Goal: Task Accomplishment & Management: Complete application form

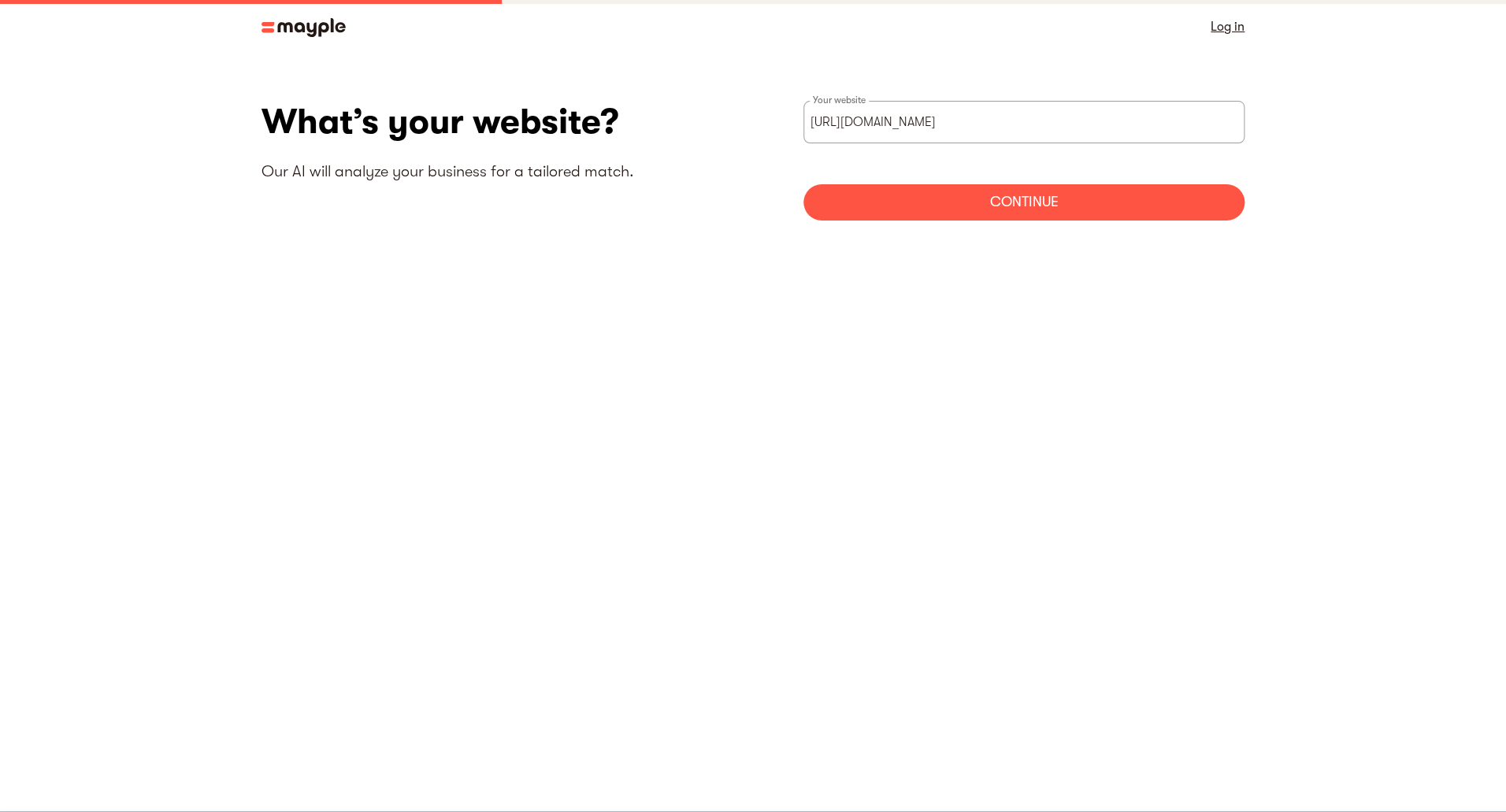
type input "https://gnrstore.net"
click at [941, 198] on div "Continue" at bounding box center [1023, 202] width 441 height 36
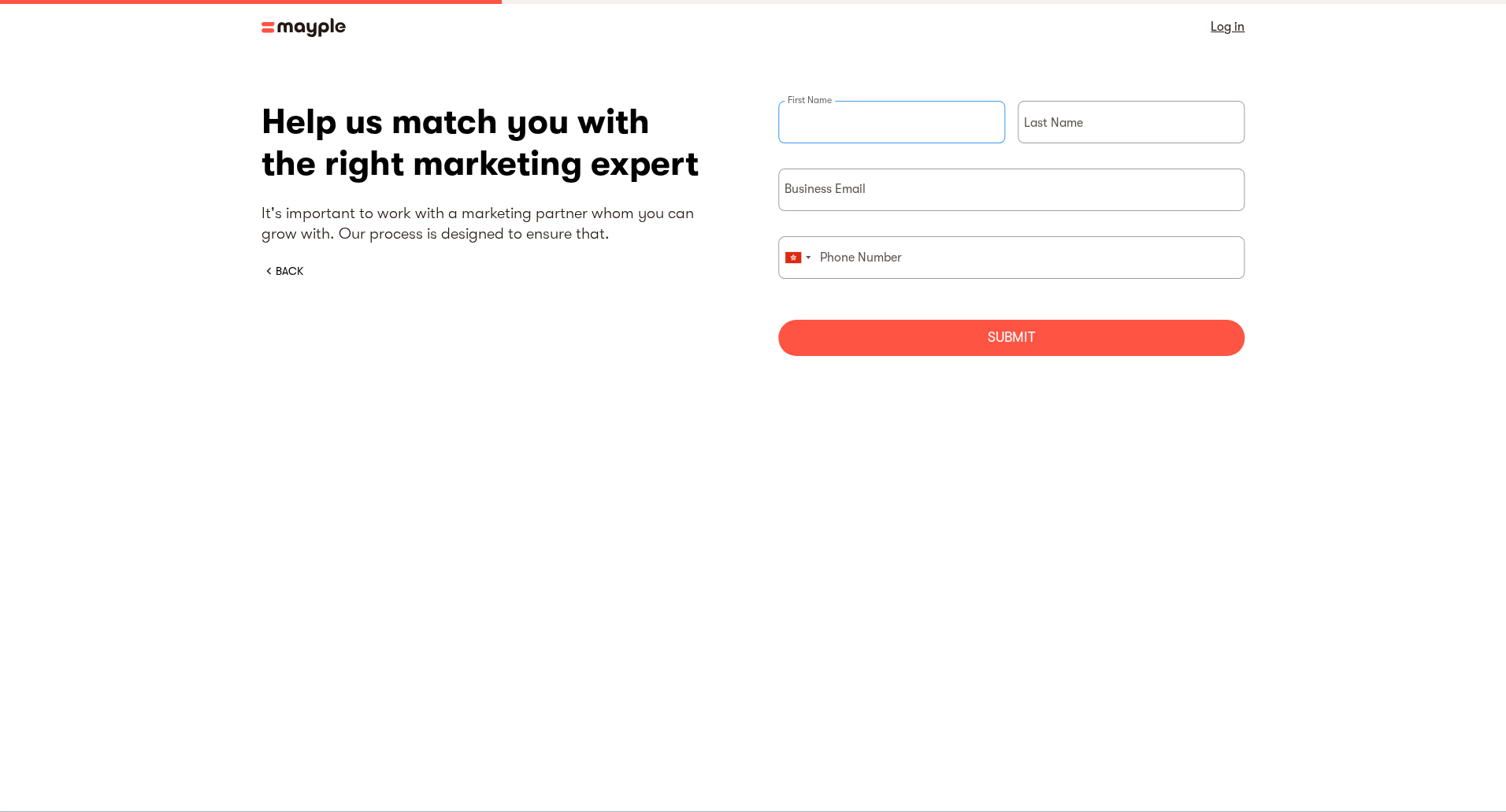
click at [885, 113] on input "briefForm" at bounding box center [890, 122] width 227 height 43
type input "Glenn"
click at [1145, 125] on input "briefForm" at bounding box center [1130, 122] width 227 height 43
click at [1145, 125] on input "briefForm" at bounding box center [1130, 122] width 227 height 43
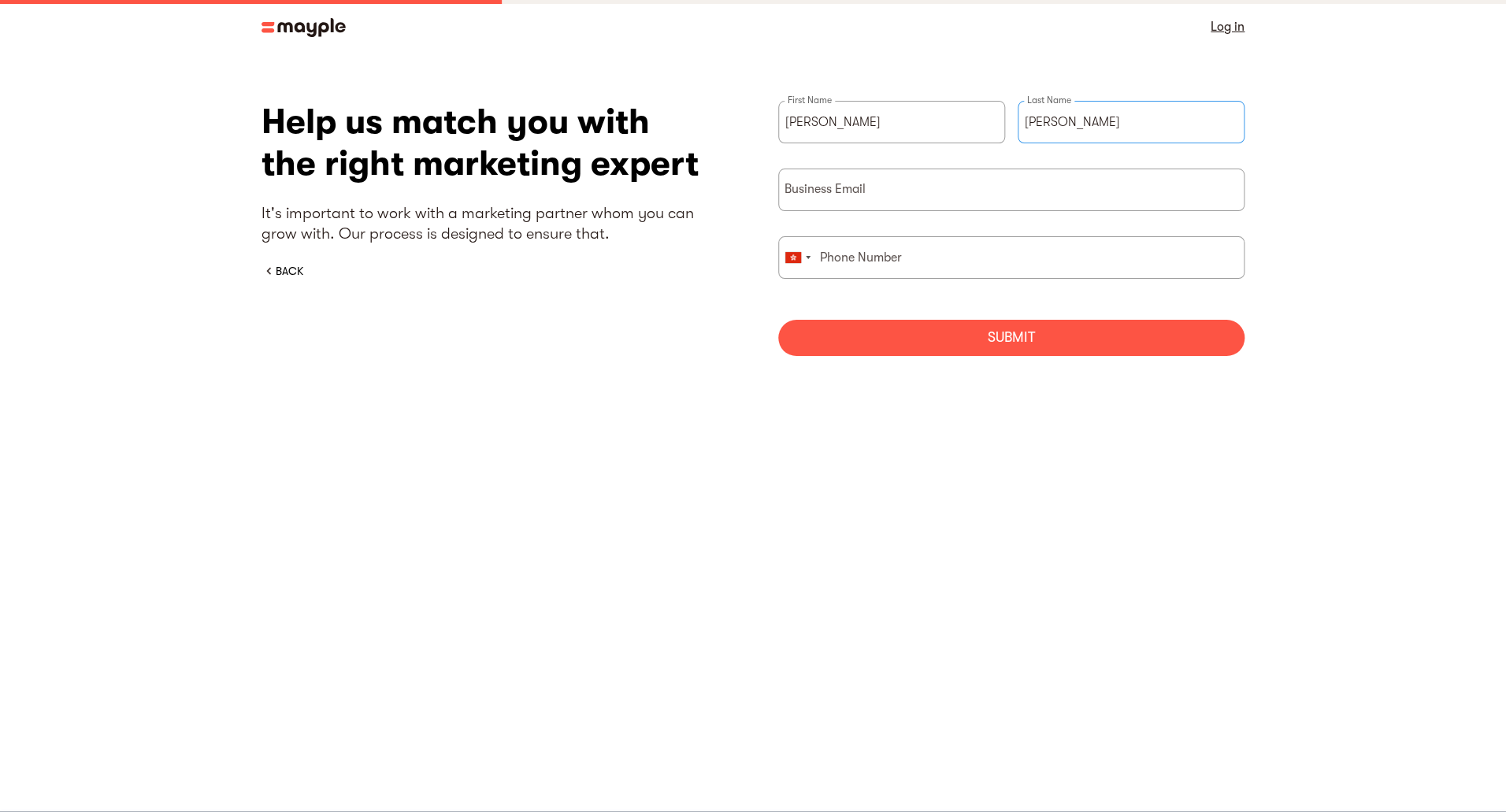
type input "Bennett"
click at [1002, 193] on input "briefForm" at bounding box center [1011, 189] width 466 height 43
type input "wamarior2d2Hotmail.com"
click at [799, 254] on div "briefForm" at bounding box center [792, 258] width 15 height 11
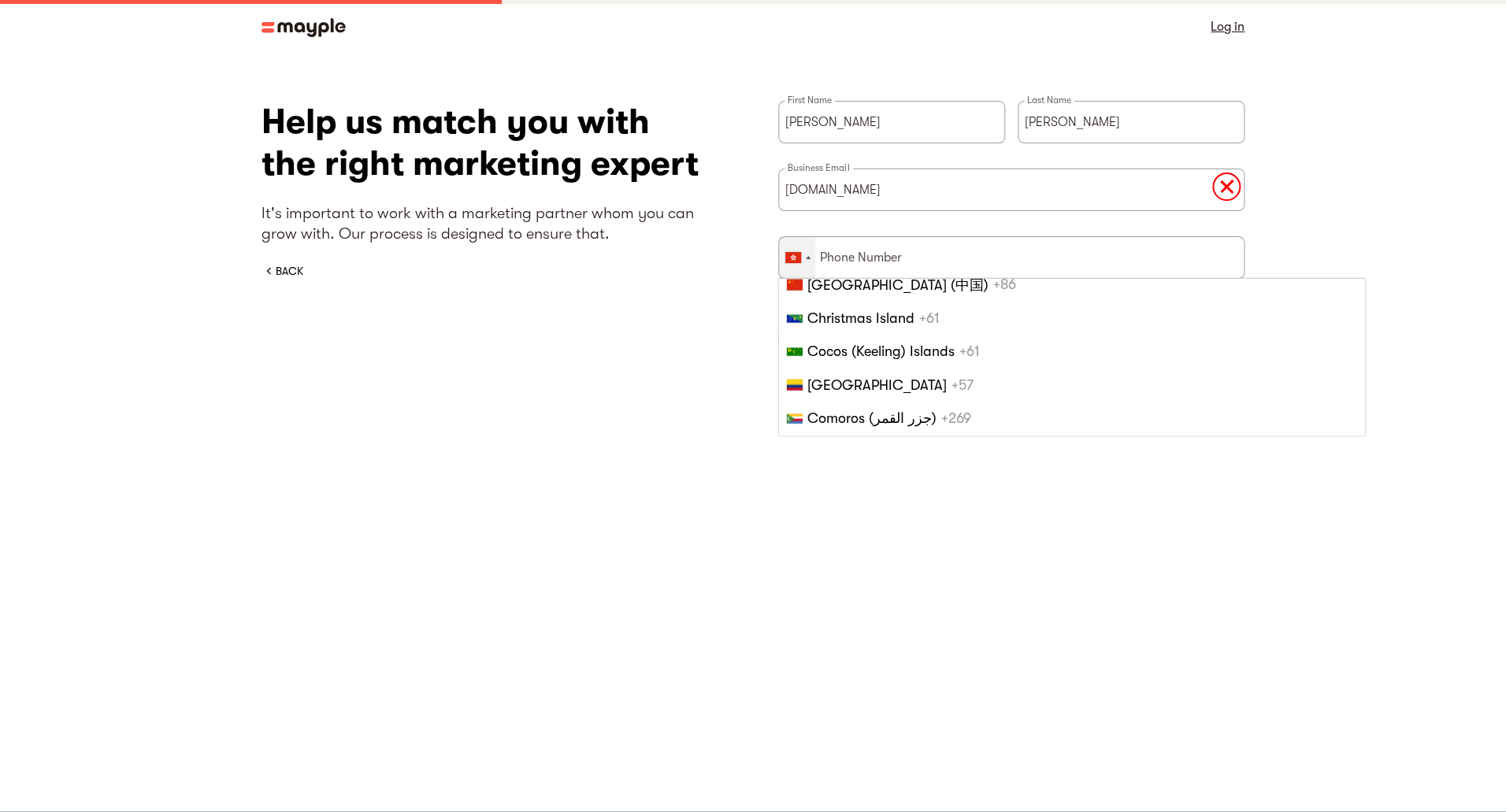
scroll to position [1586, 0]
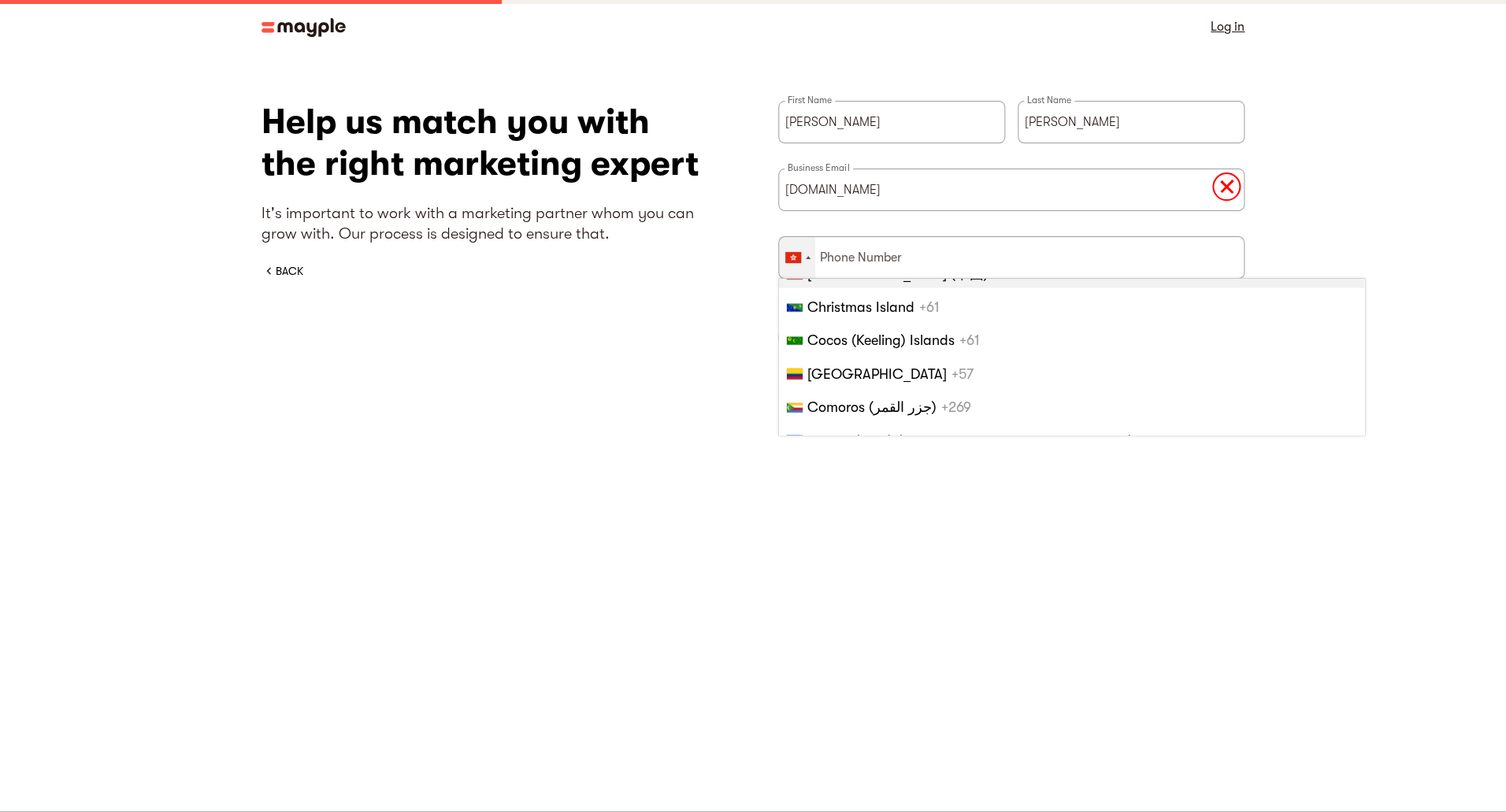
click at [993, 281] on span "+86" at bounding box center [1004, 272] width 23 height 15
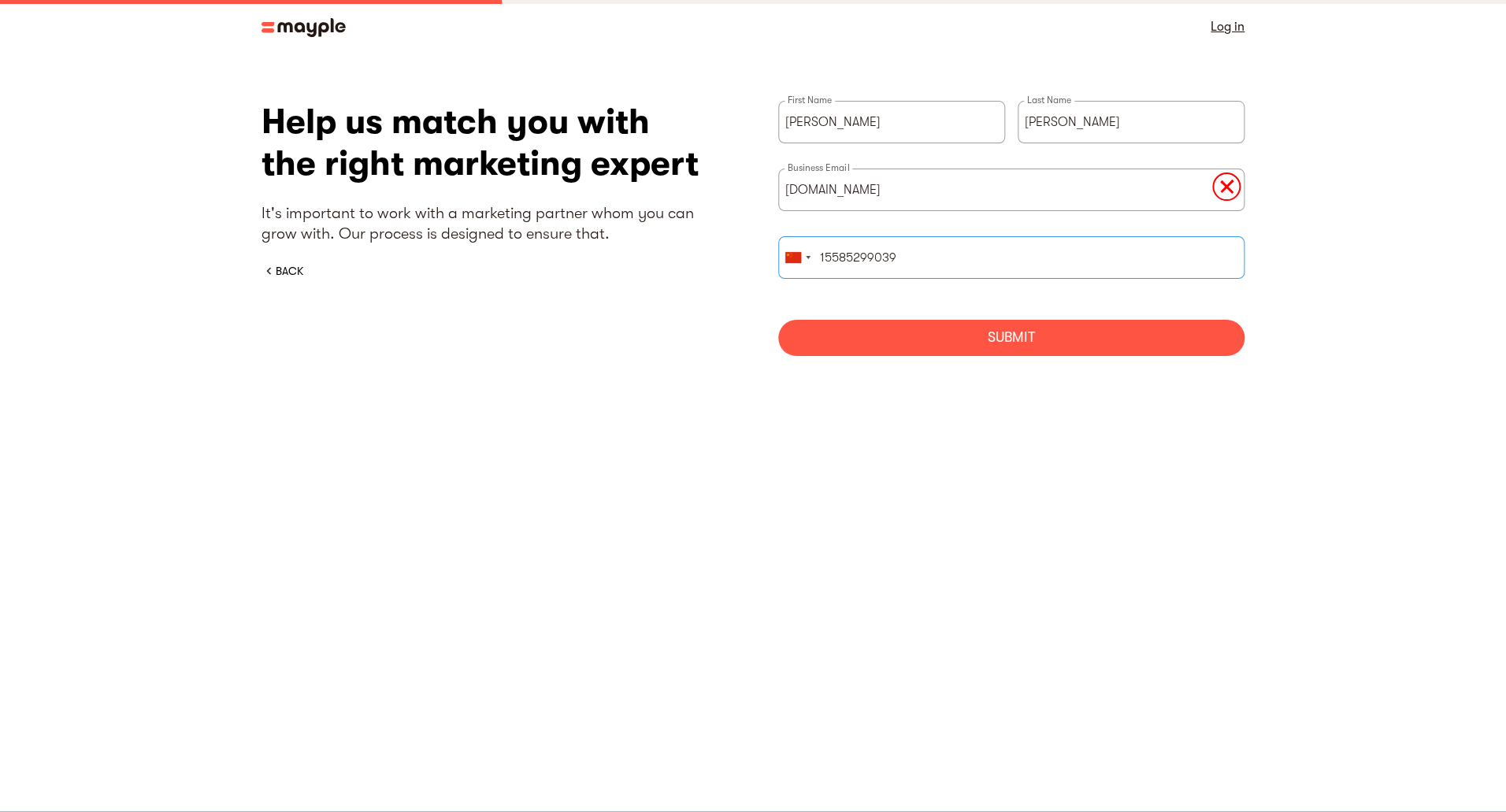
type input "15585299039"
click at [965, 348] on div "Submit" at bounding box center [1011, 338] width 466 height 36
click at [860, 189] on input "wamarior2d2Hotmail.com" at bounding box center [1011, 189] width 466 height 43
type input "wamarior2d2@Hotmail.com"
click at [972, 340] on div "Submit" at bounding box center [1011, 338] width 466 height 36
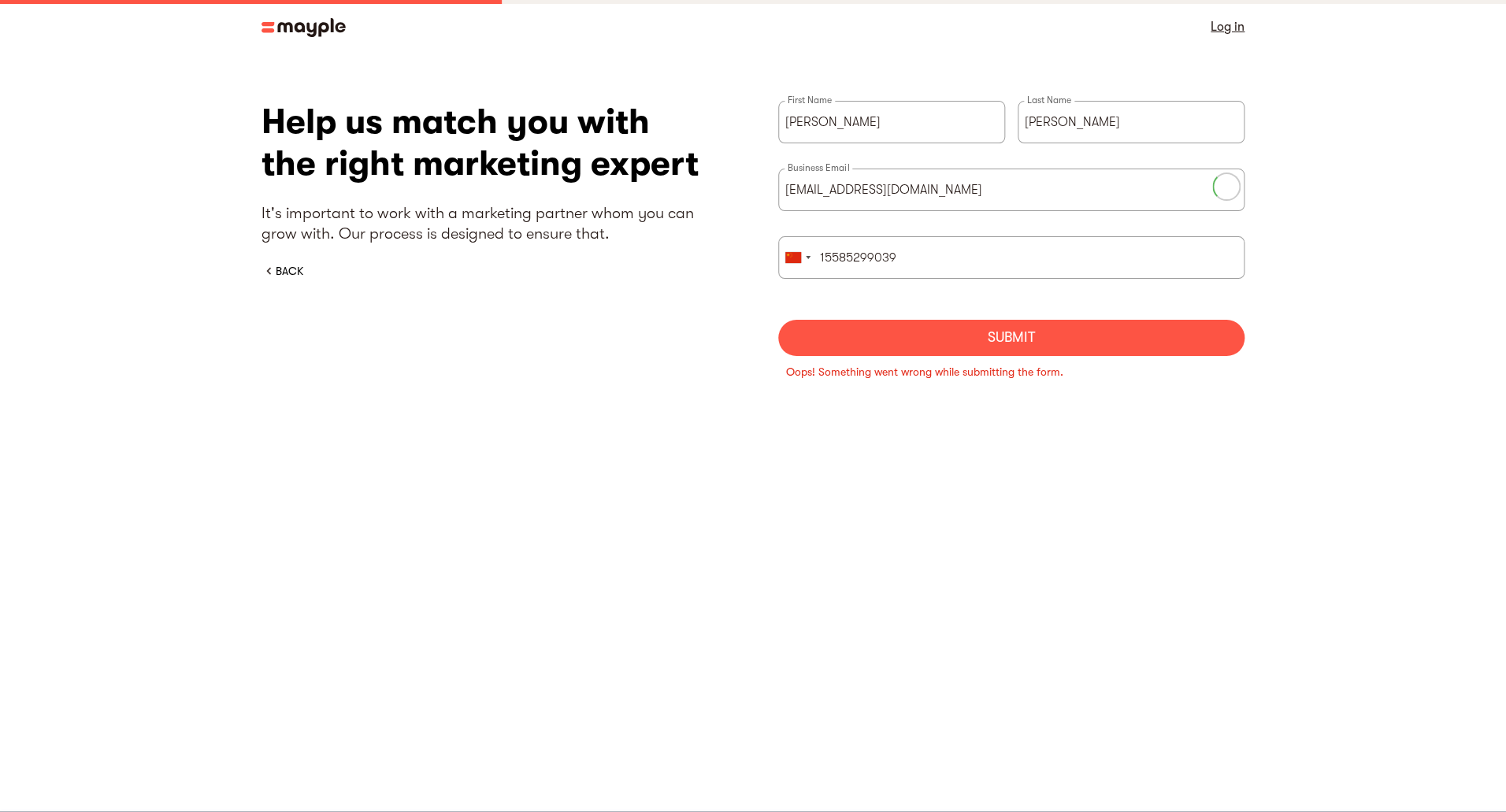
type input "155 8529 9039"
click at [986, 340] on div "Submit" at bounding box center [1011, 338] width 466 height 36
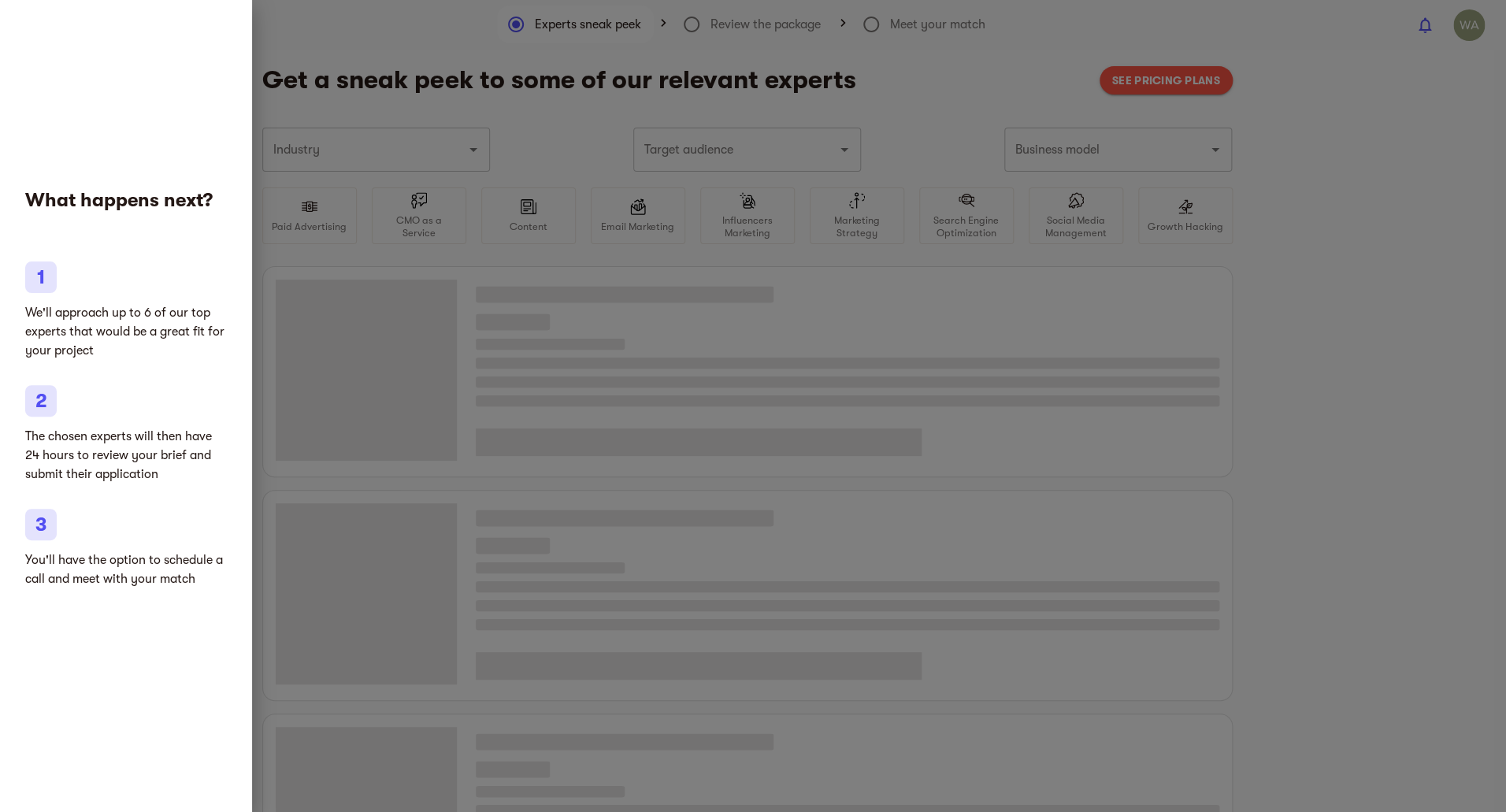
type input "Gifts"
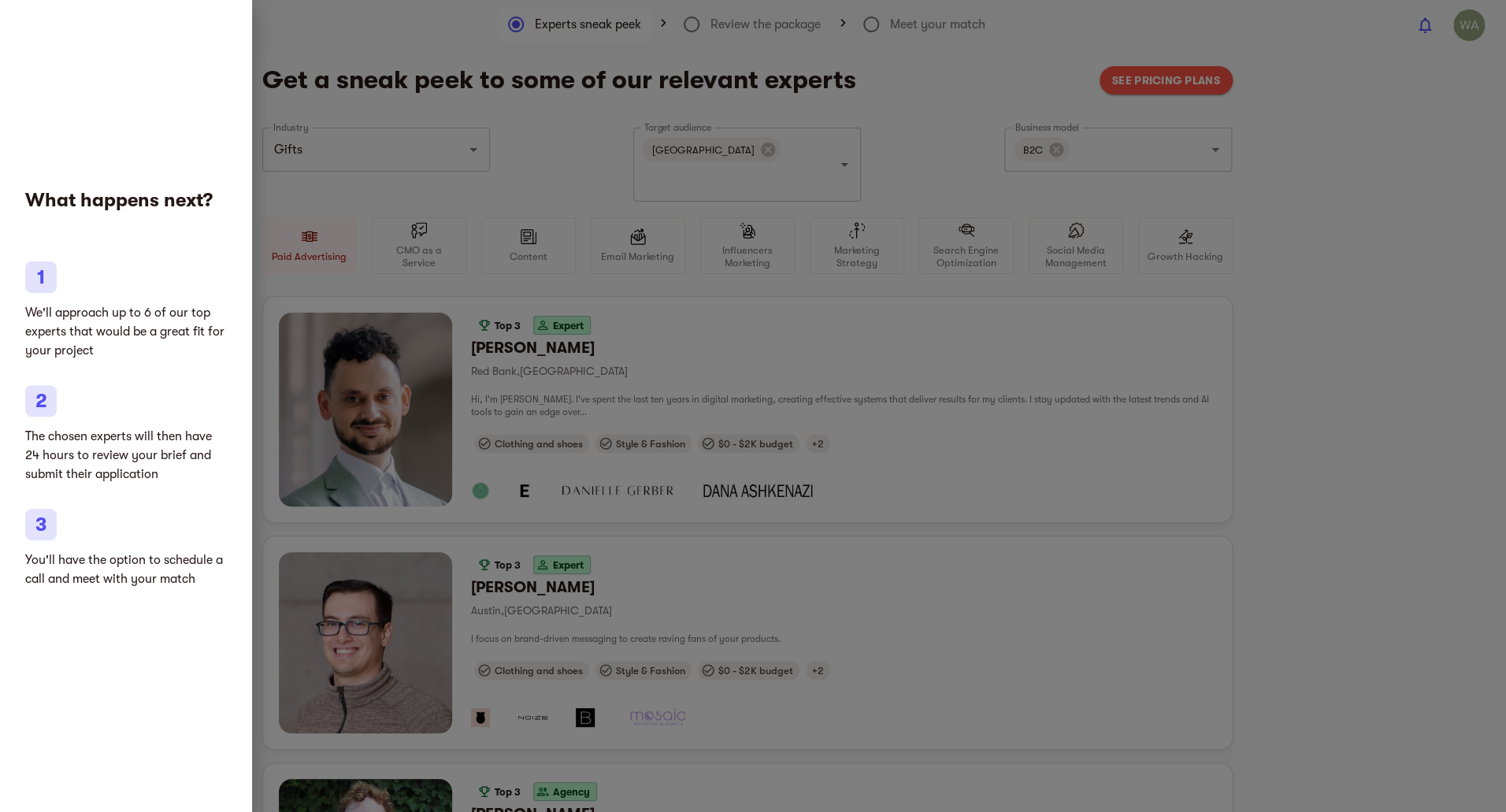
click at [1011, 308] on div at bounding box center [753, 406] width 1506 height 812
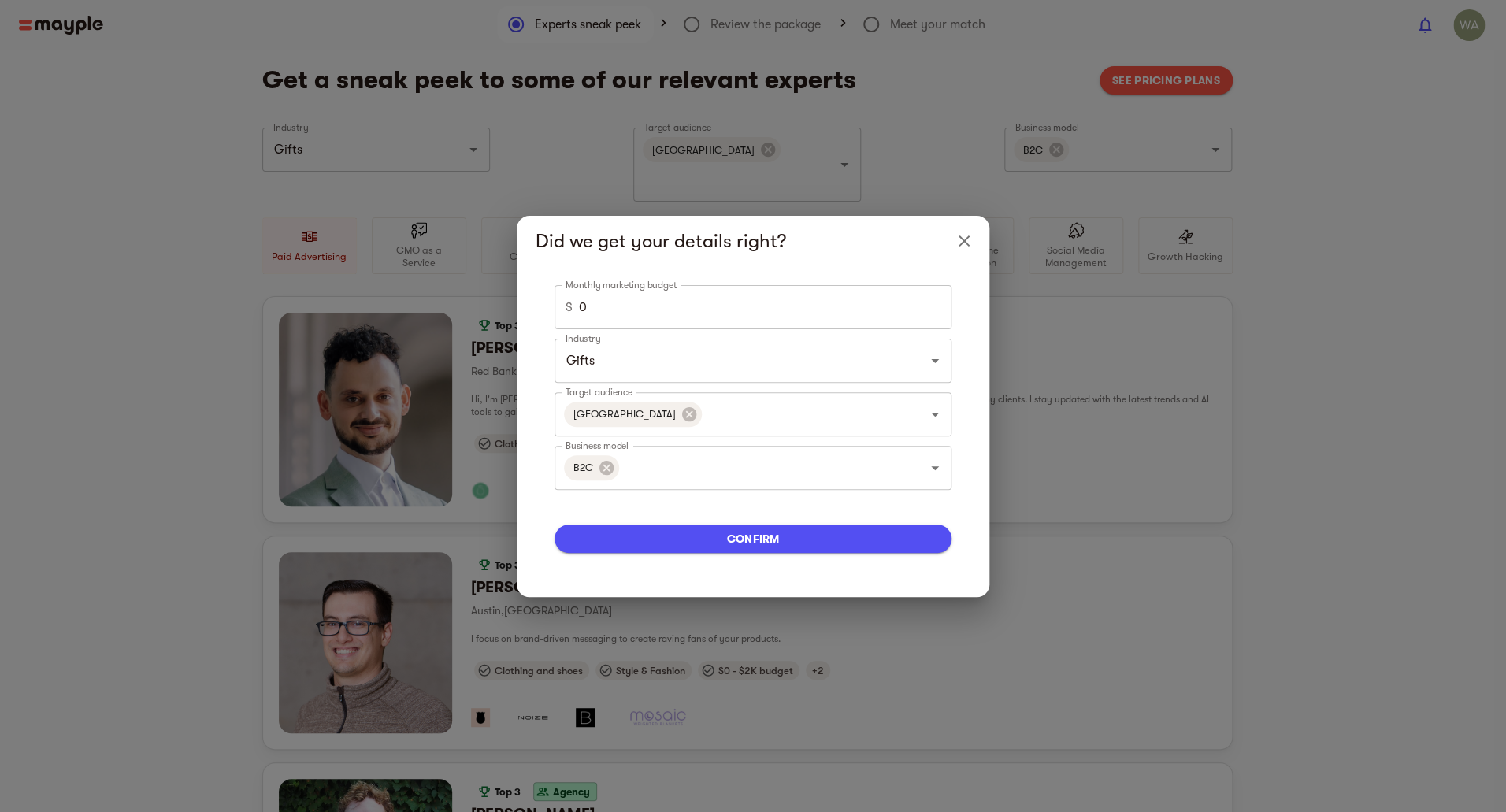
click at [761, 315] on input "0" at bounding box center [765, 307] width 372 height 44
type input "0"
click at [933, 361] on icon "Open" at bounding box center [934, 360] width 19 height 19
type input "700"
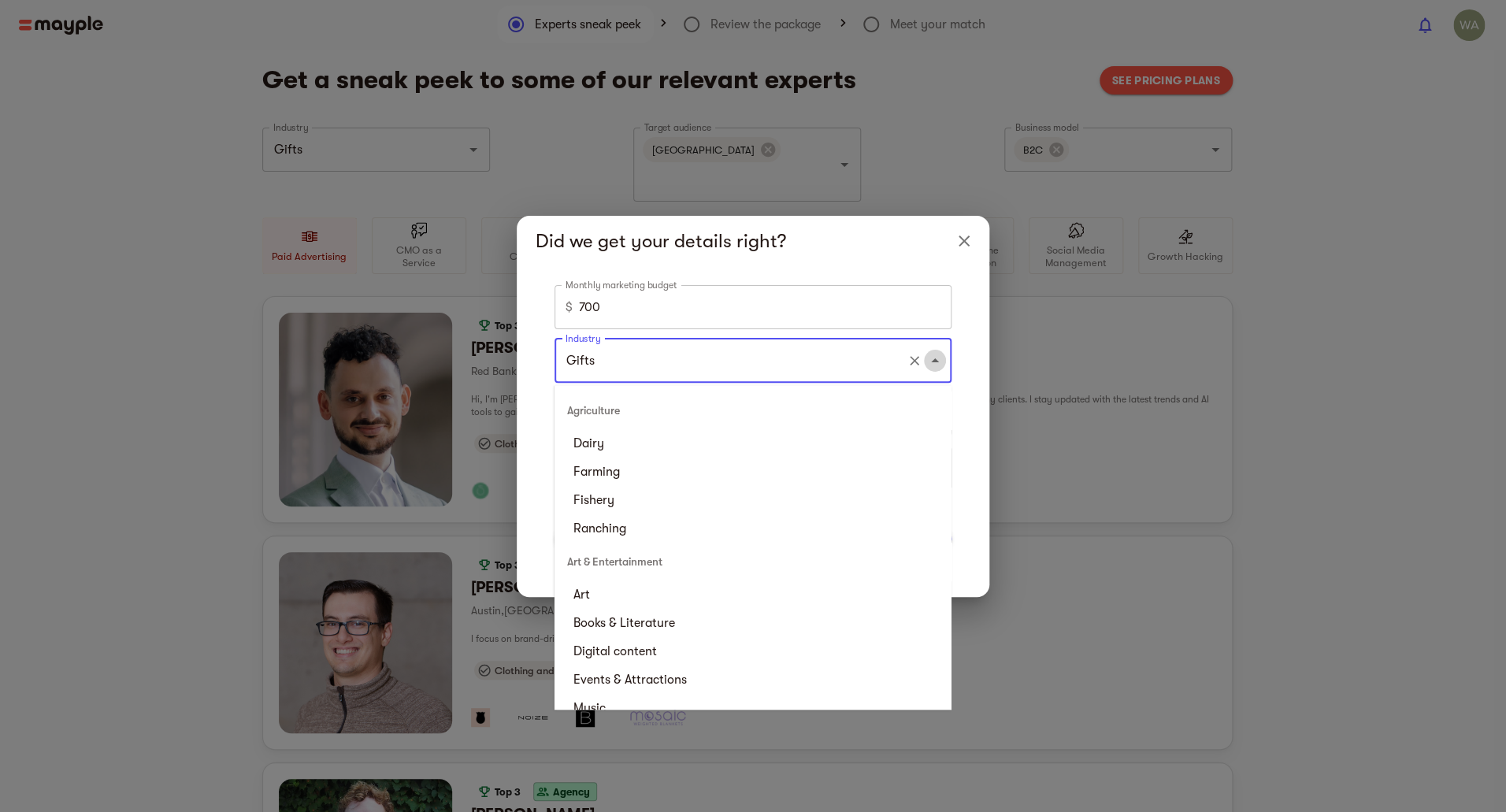
click at [933, 361] on icon "Close" at bounding box center [934, 360] width 8 height 4
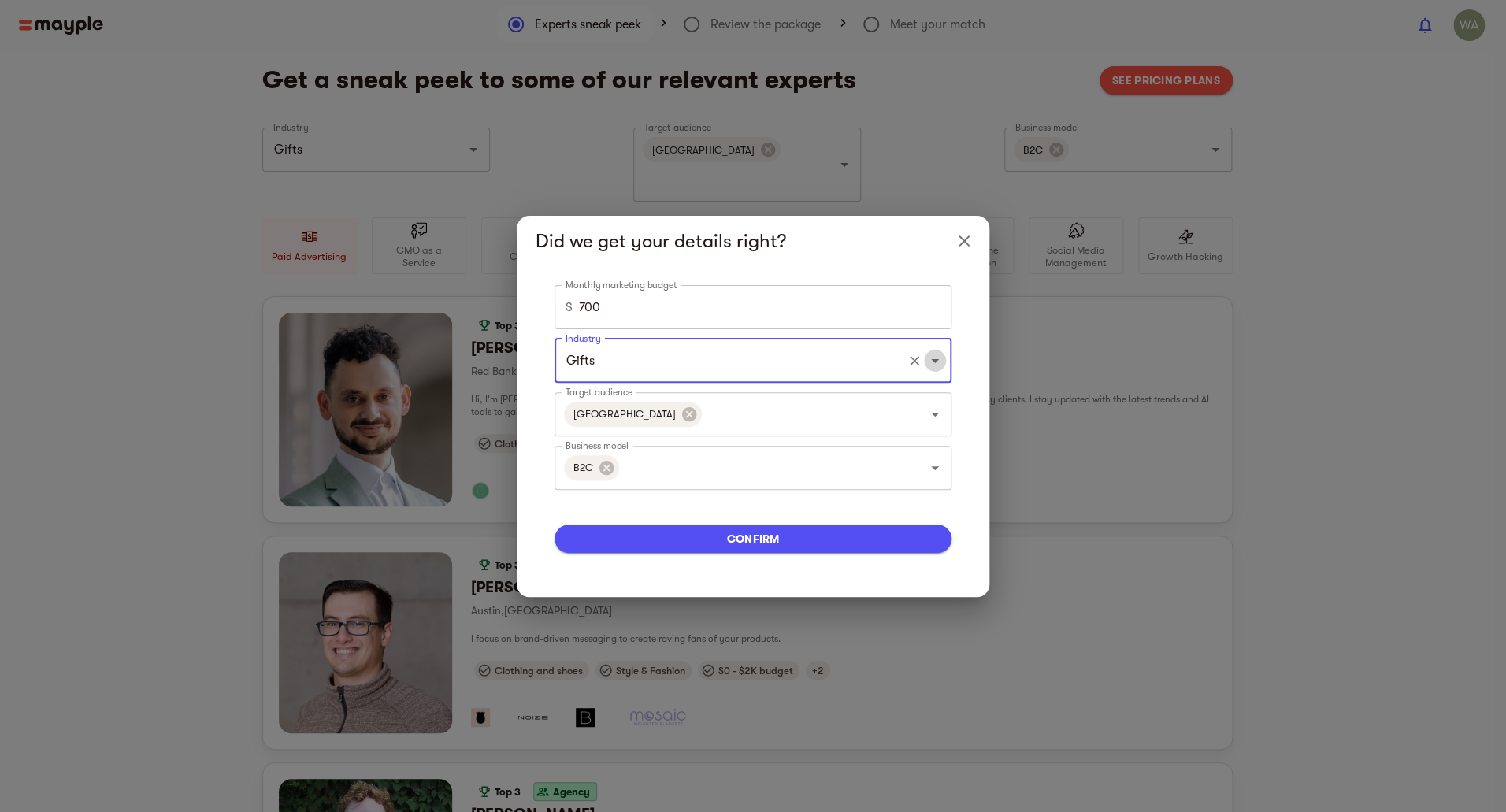
click at [933, 361] on icon "Open" at bounding box center [934, 360] width 8 height 4
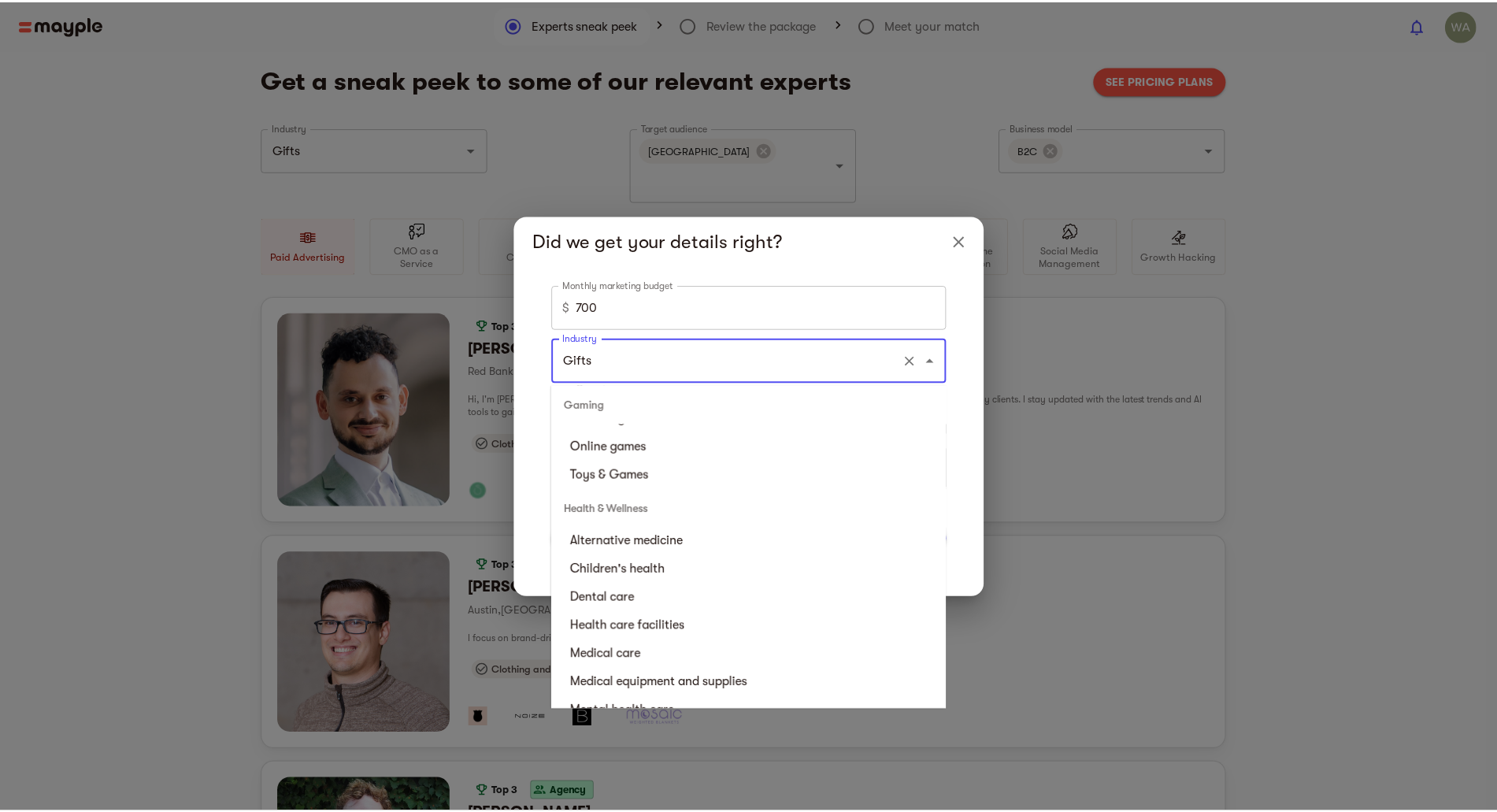
scroll to position [2181, 0]
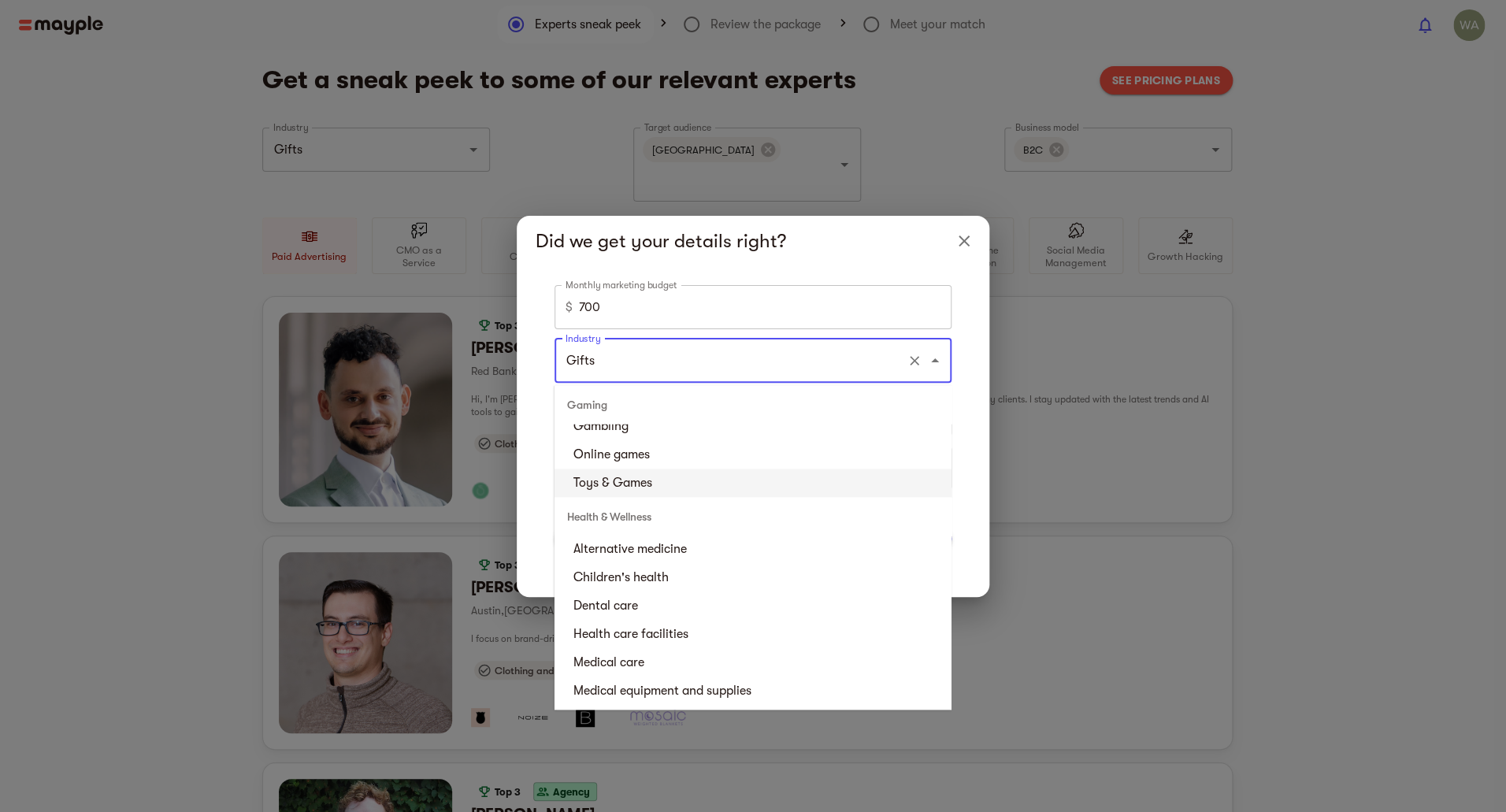
click at [742, 473] on li "Toys & Games" at bounding box center [753, 482] width 397 height 28
type input "Toys & Games"
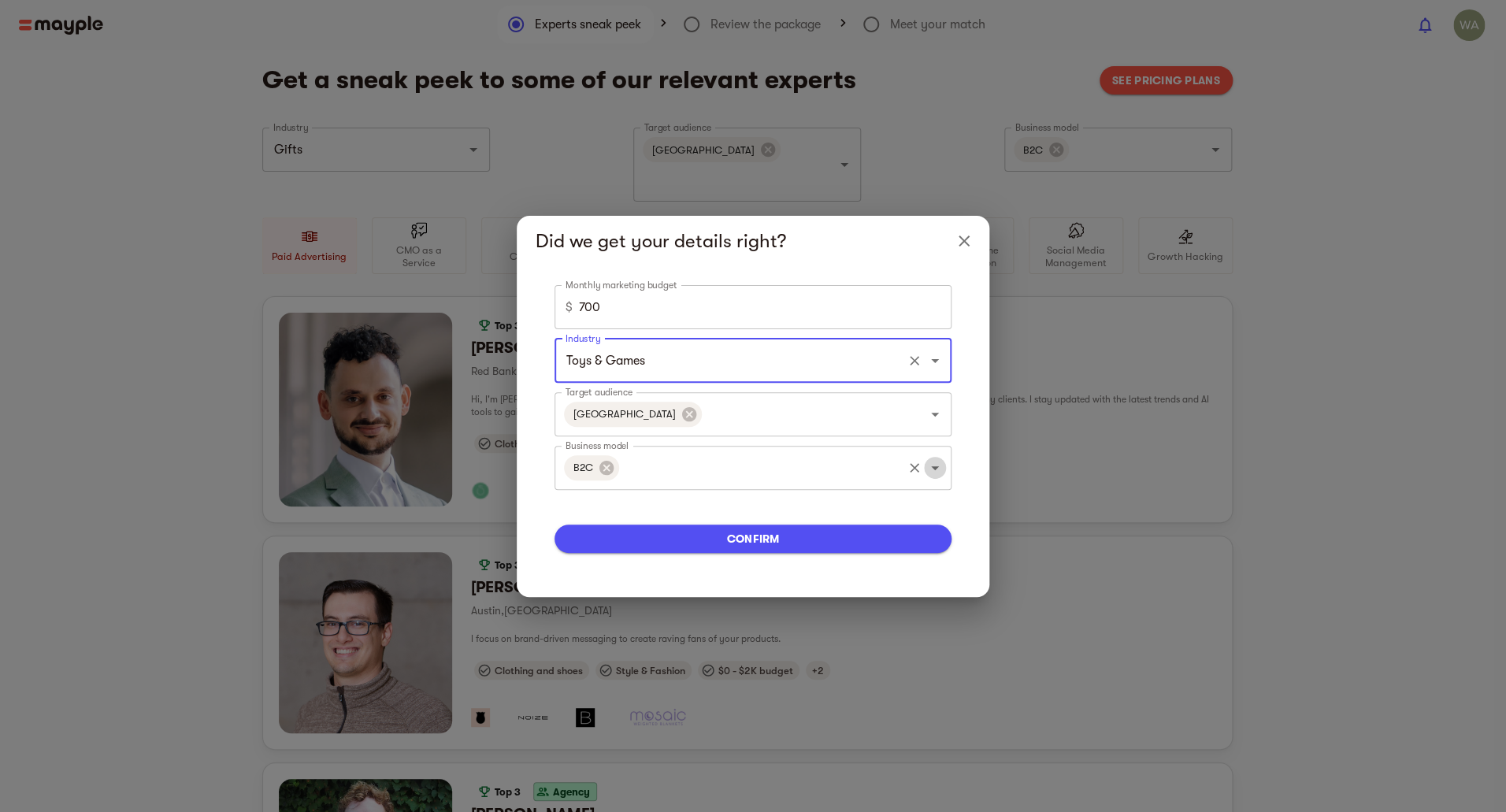
click at [925, 470] on icon "Open" at bounding box center [934, 467] width 19 height 19
click at [1051, 535] on div "Did we get your details right? Monthly marketing budget $ 700 Monthly marketing…" at bounding box center [753, 406] width 1506 height 812
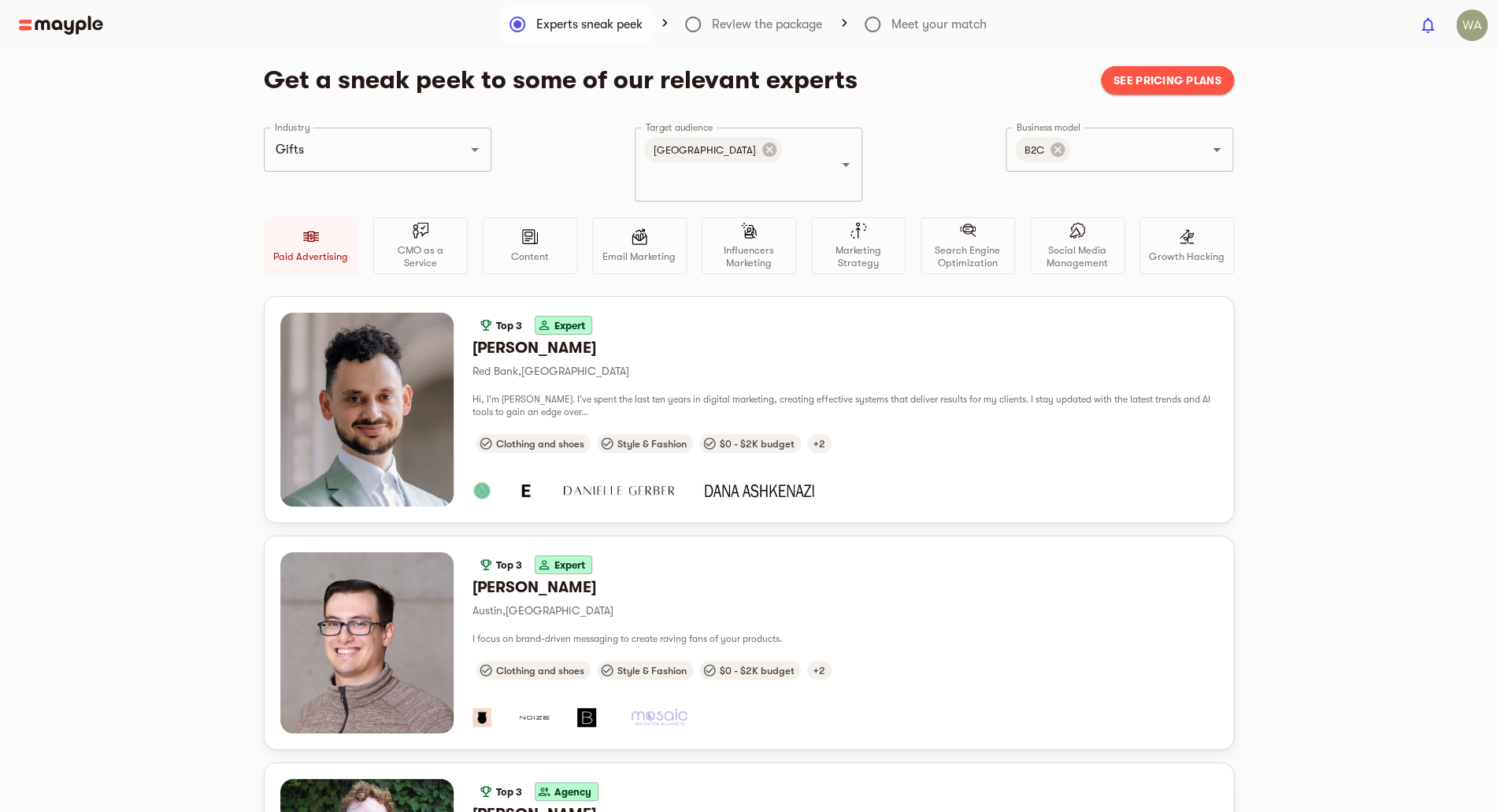
click at [1177, 82] on span "See pricing plans" at bounding box center [1167, 80] width 107 height 19
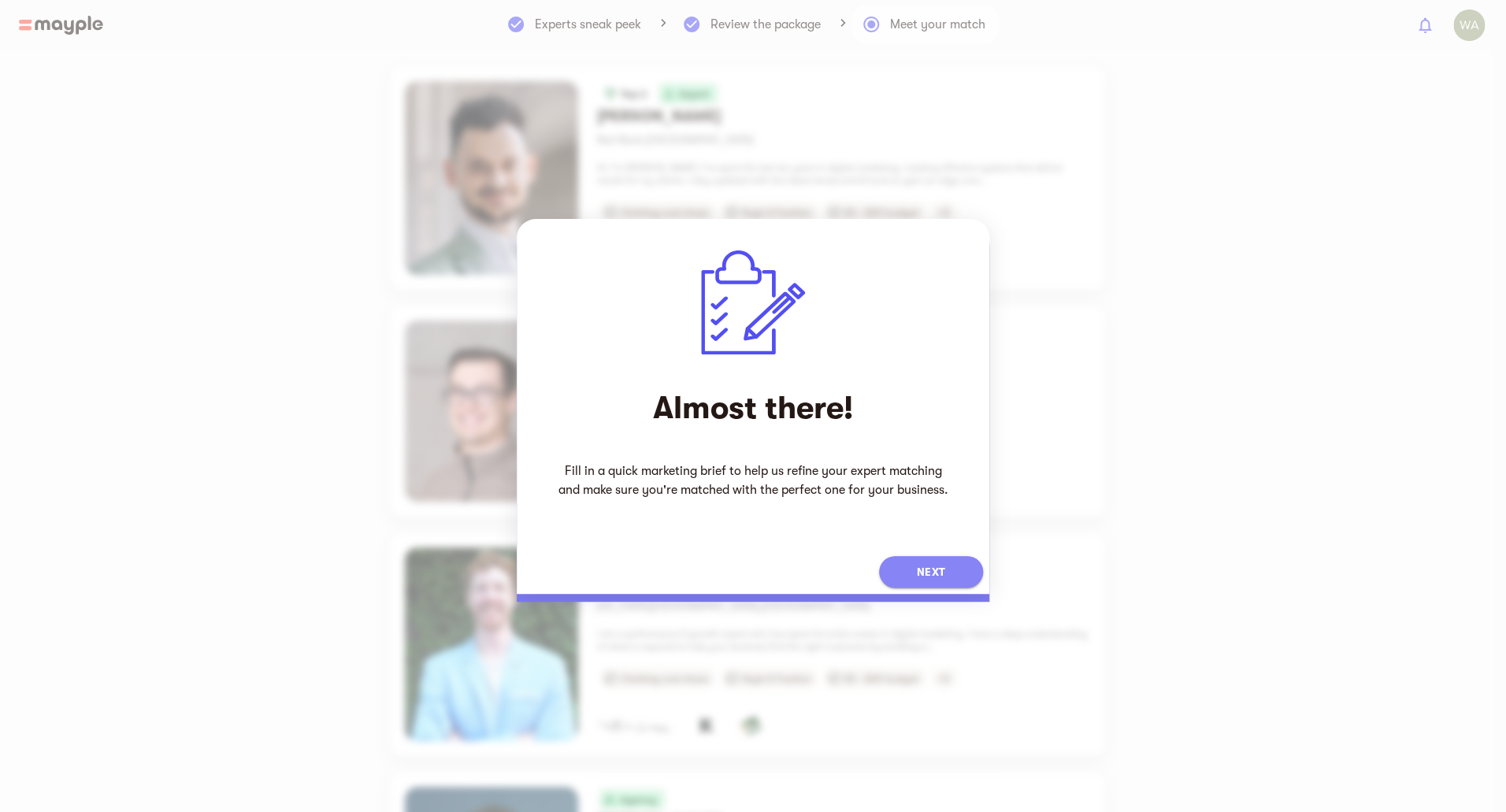
click at [930, 566] on span "Next" at bounding box center [931, 571] width 28 height 19
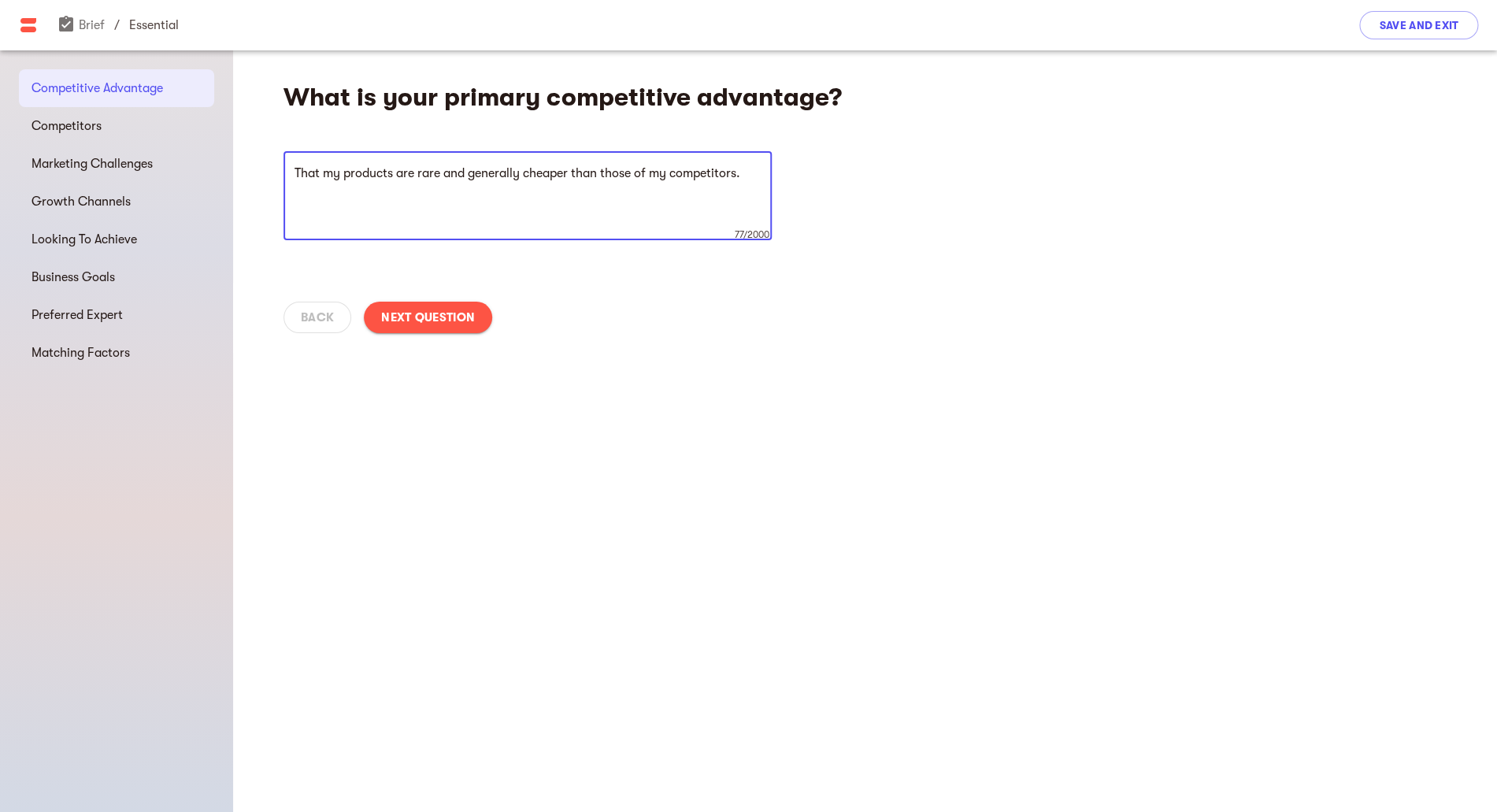
type textarea "That my products are rare and generally cheaper than those of my competitors."
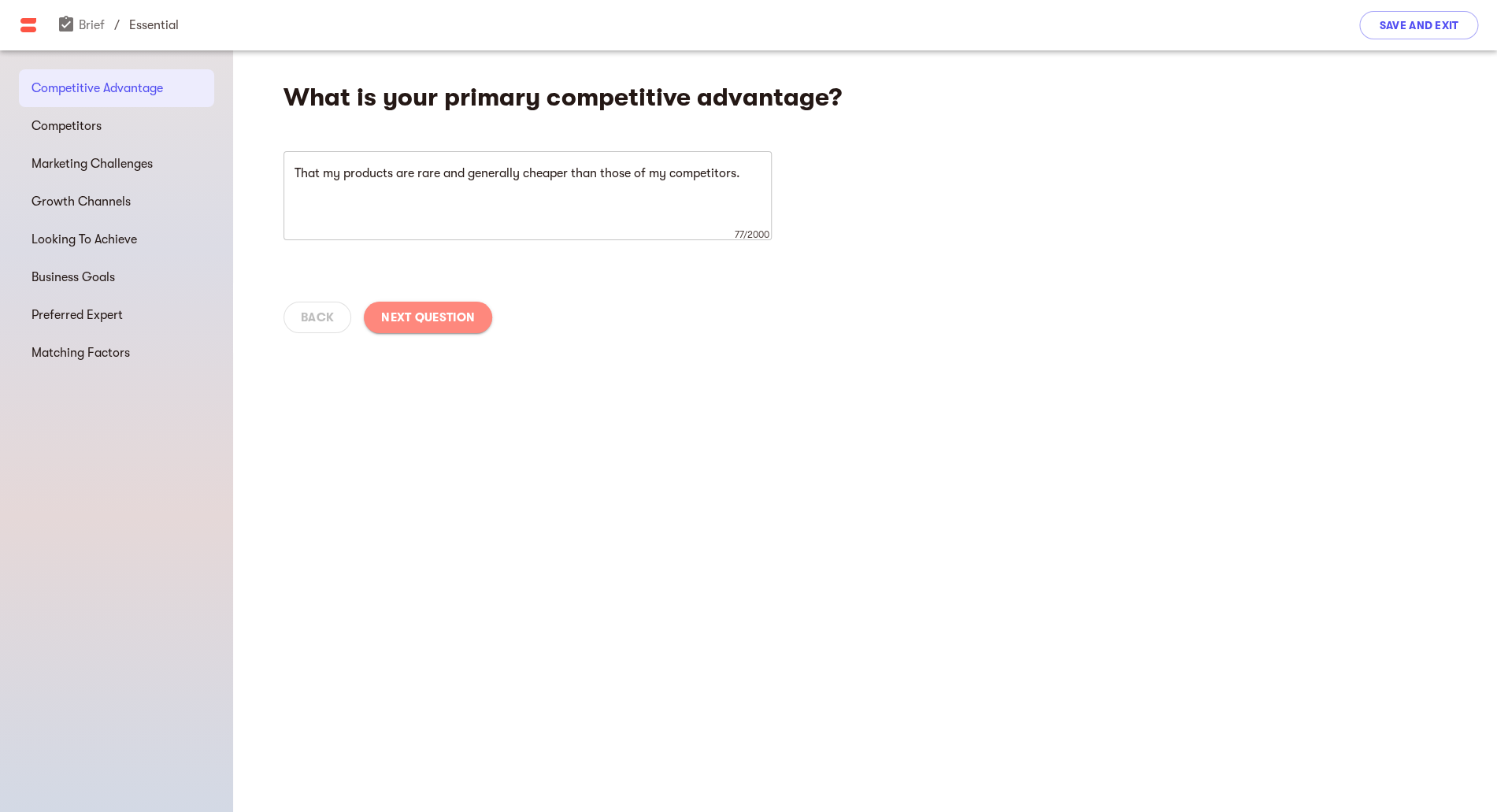
click at [415, 323] on span "Next Question" at bounding box center [428, 317] width 94 height 19
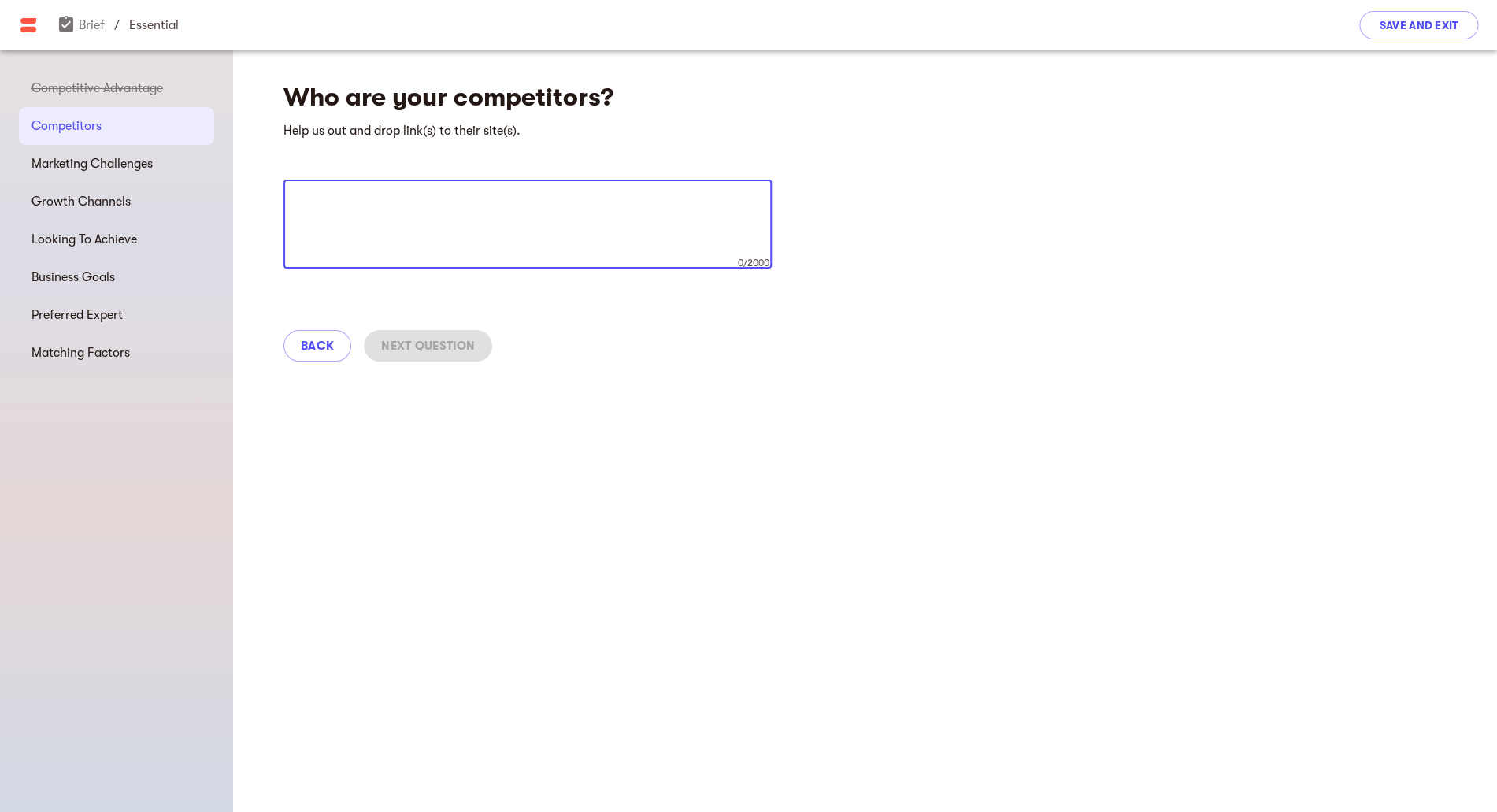
click at [451, 228] on textarea at bounding box center [527, 225] width 466 height 60
type textarea "Those that sell Die-cast models and similar."
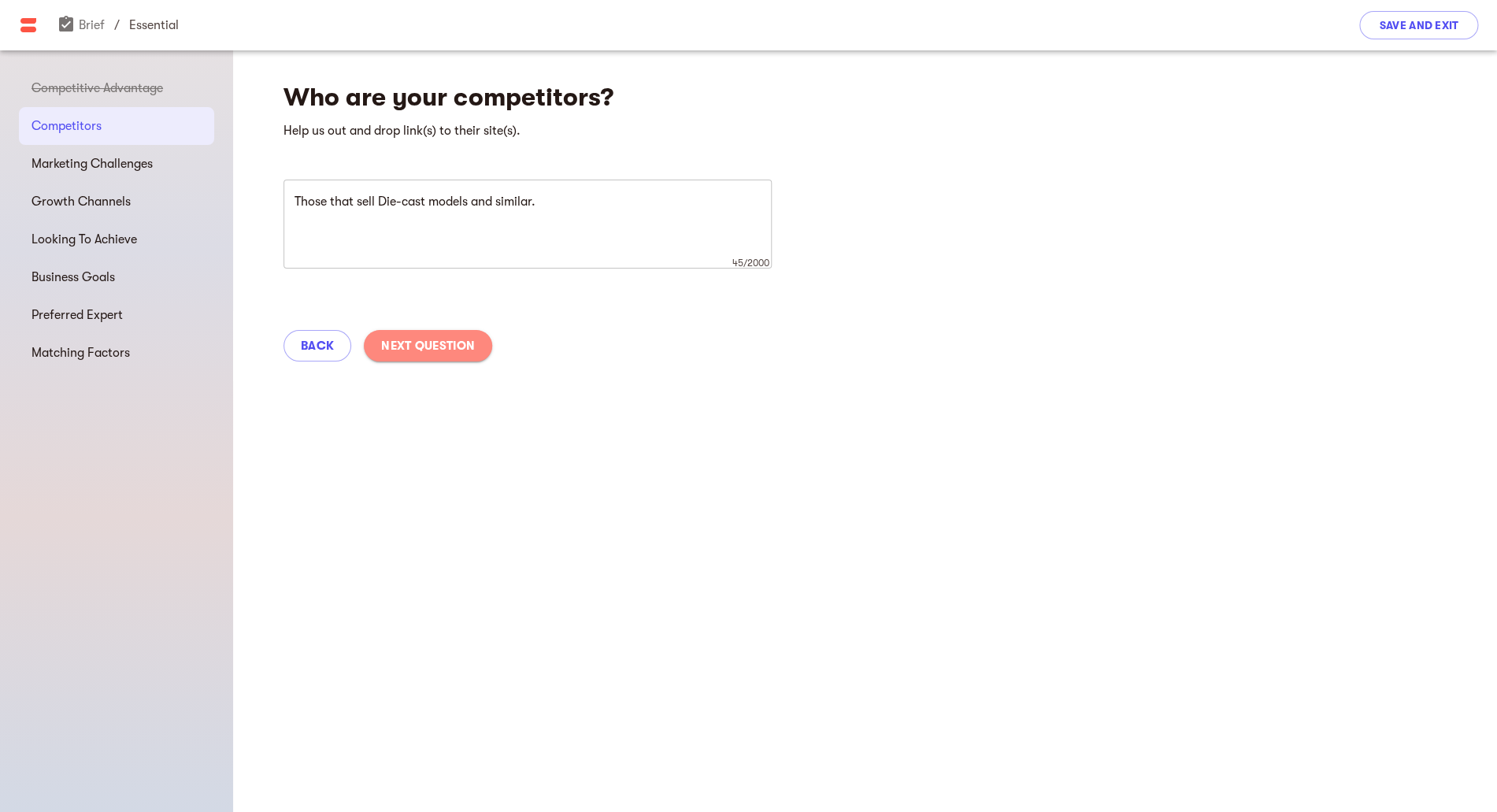
click at [417, 352] on span "Next Question" at bounding box center [428, 345] width 94 height 19
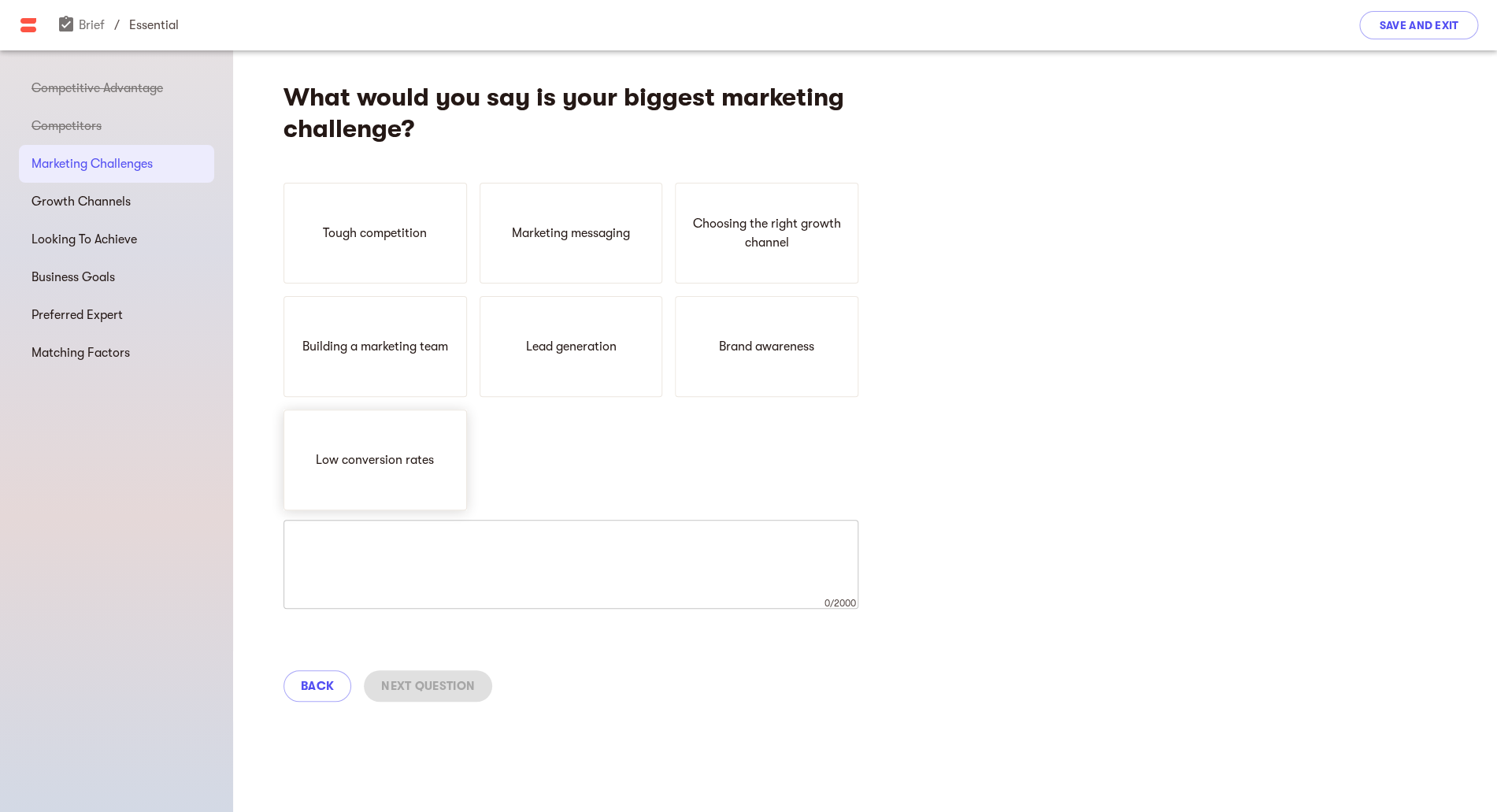
click at [382, 490] on div "Low conversion rates" at bounding box center [374, 460] width 183 height 101
click at [532, 342] on p "Lead generation" at bounding box center [570, 346] width 90 height 19
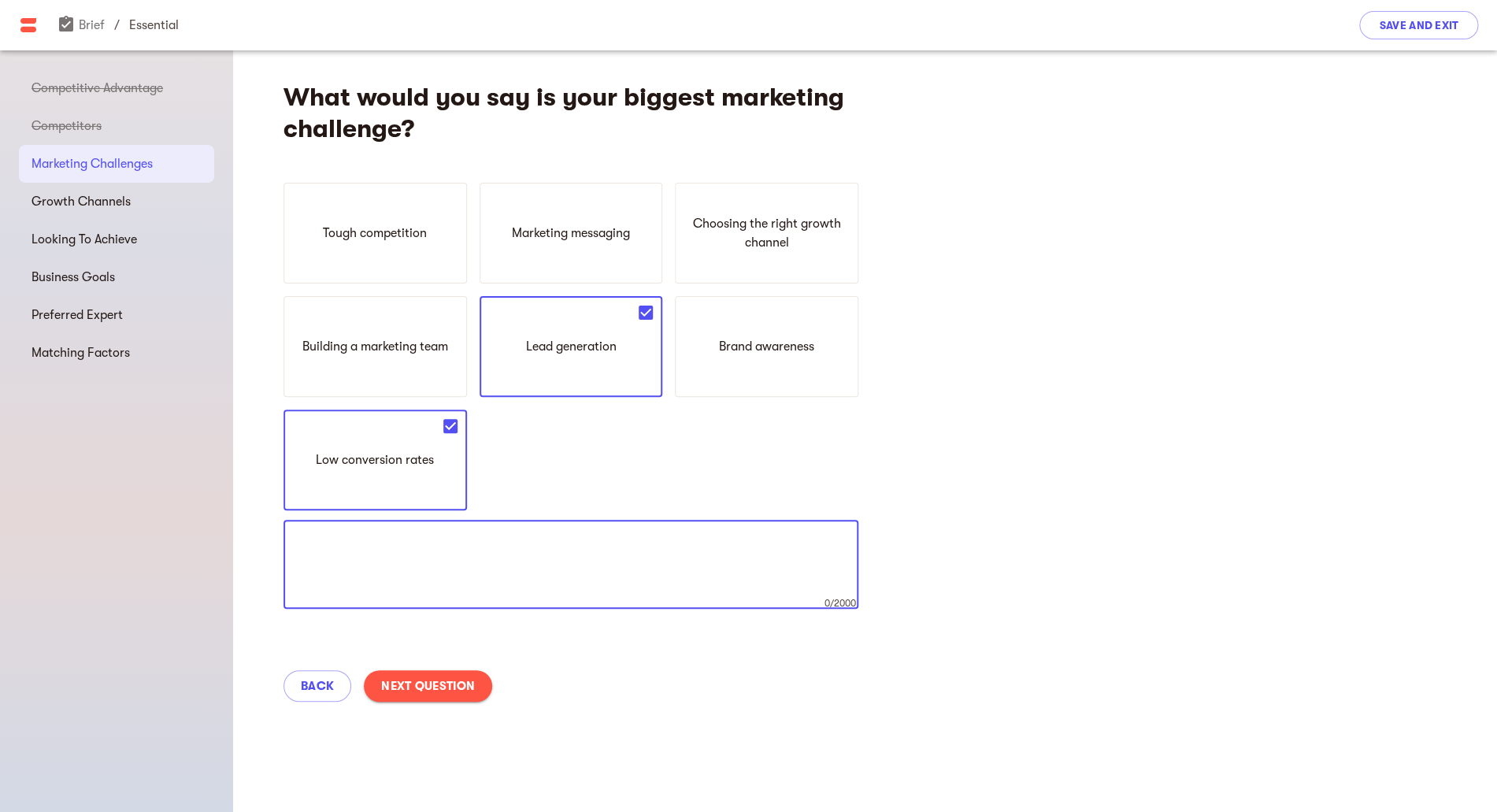
click at [444, 568] on textarea at bounding box center [570, 564] width 553 height 60
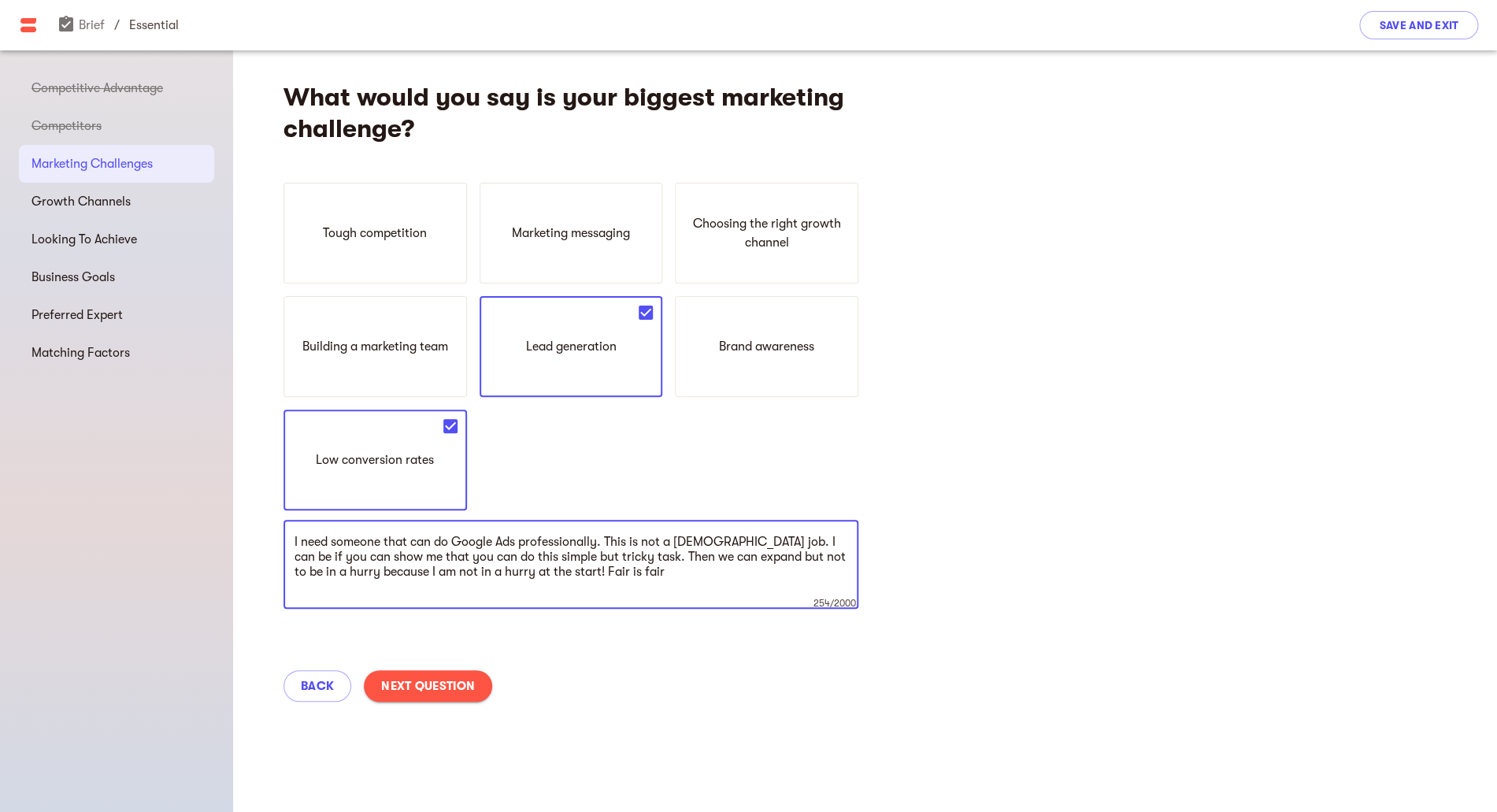
type textarea "I need someone that can do Google Ads professionally. This is not a [DEMOGRAPHI…"
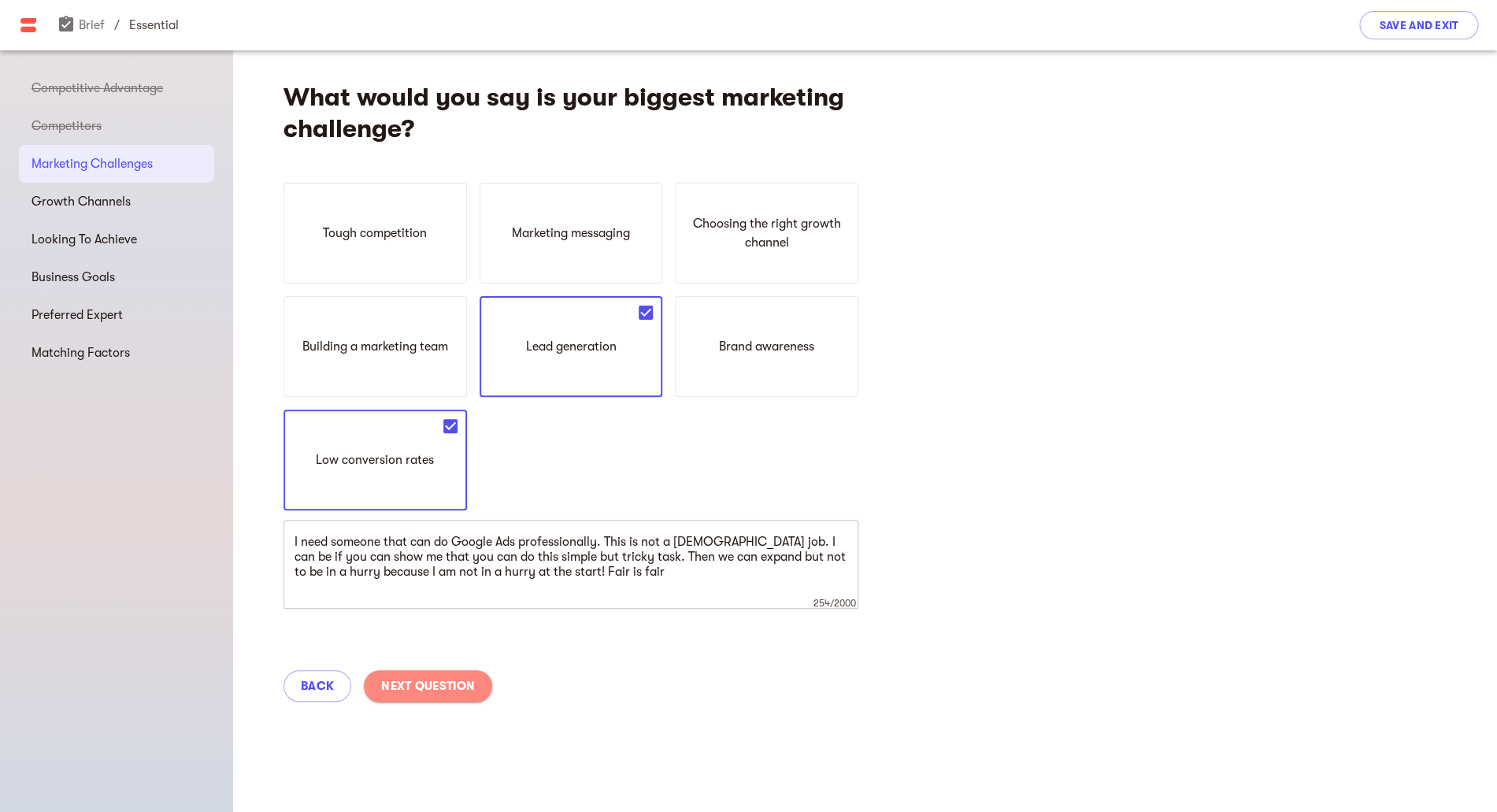
click at [398, 686] on span "Next Question" at bounding box center [428, 685] width 94 height 19
click at [417, 682] on span "Next Question" at bounding box center [428, 685] width 94 height 19
click at [468, 674] on button "Next Question" at bounding box center [428, 685] width 128 height 32
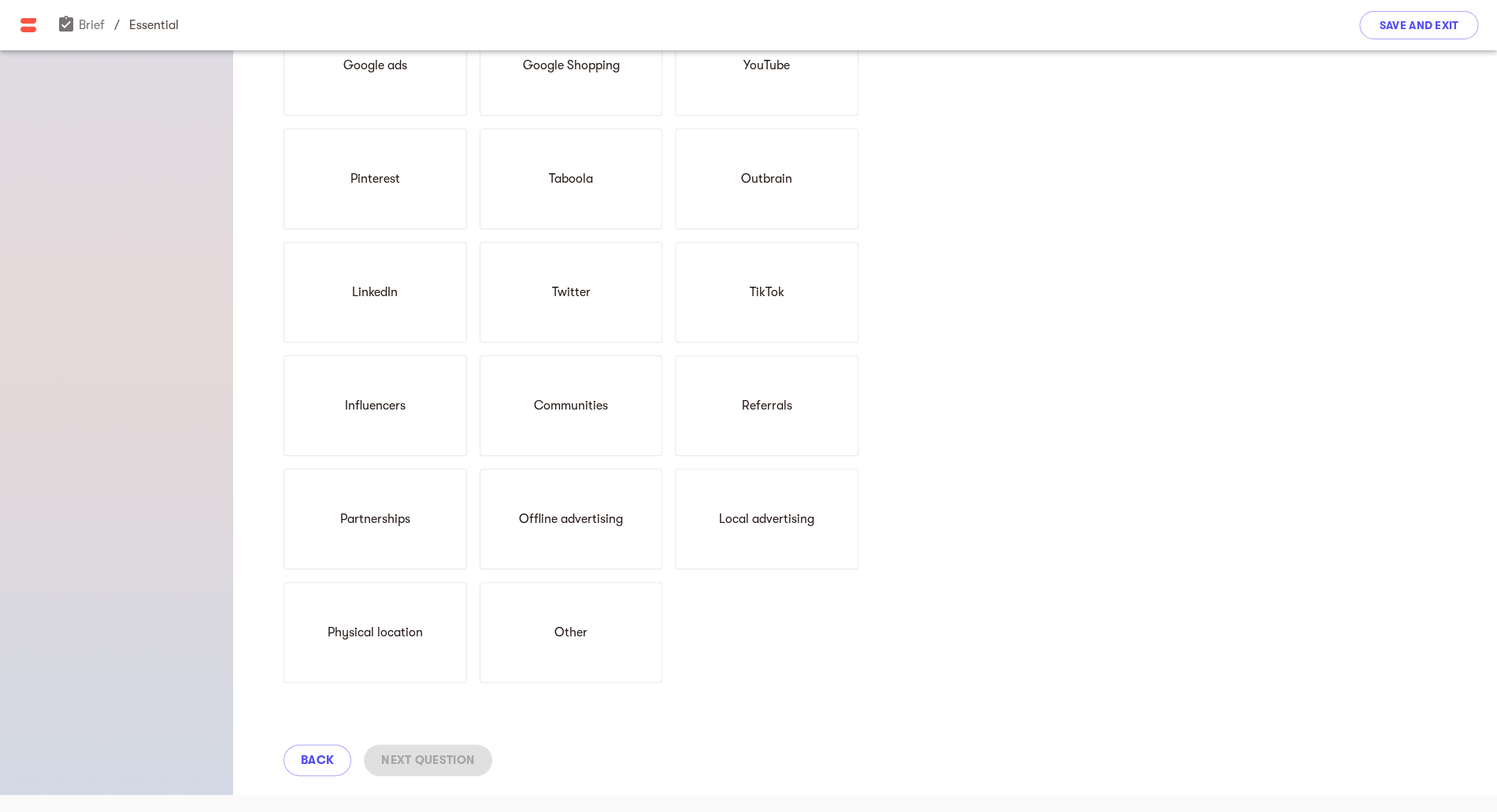
scroll to position [424, 0]
click at [544, 626] on div "Other" at bounding box center [571, 630] width 183 height 101
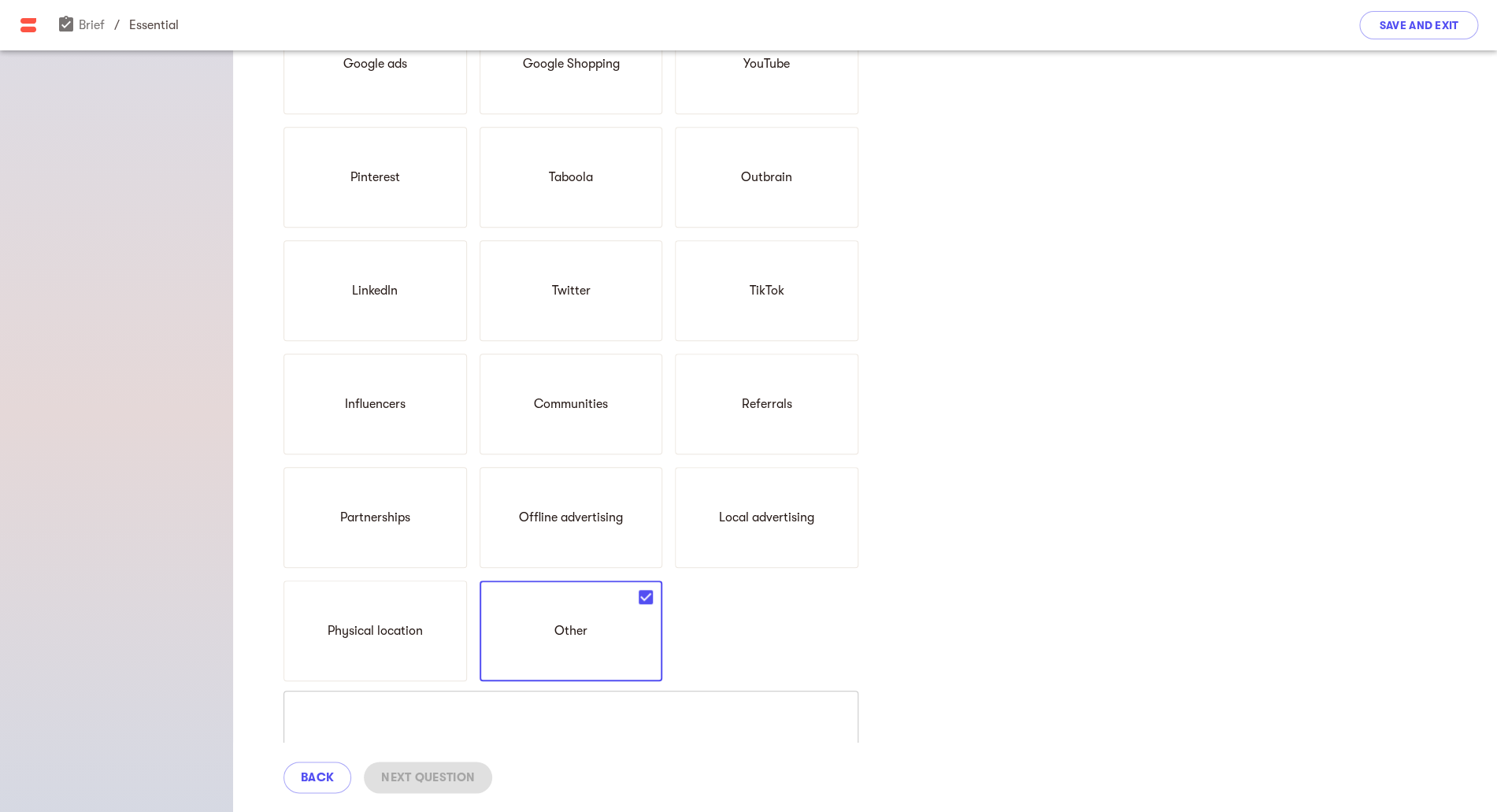
click at [602, 698] on div "x 0/2000 ​" at bounding box center [570, 735] width 575 height 89
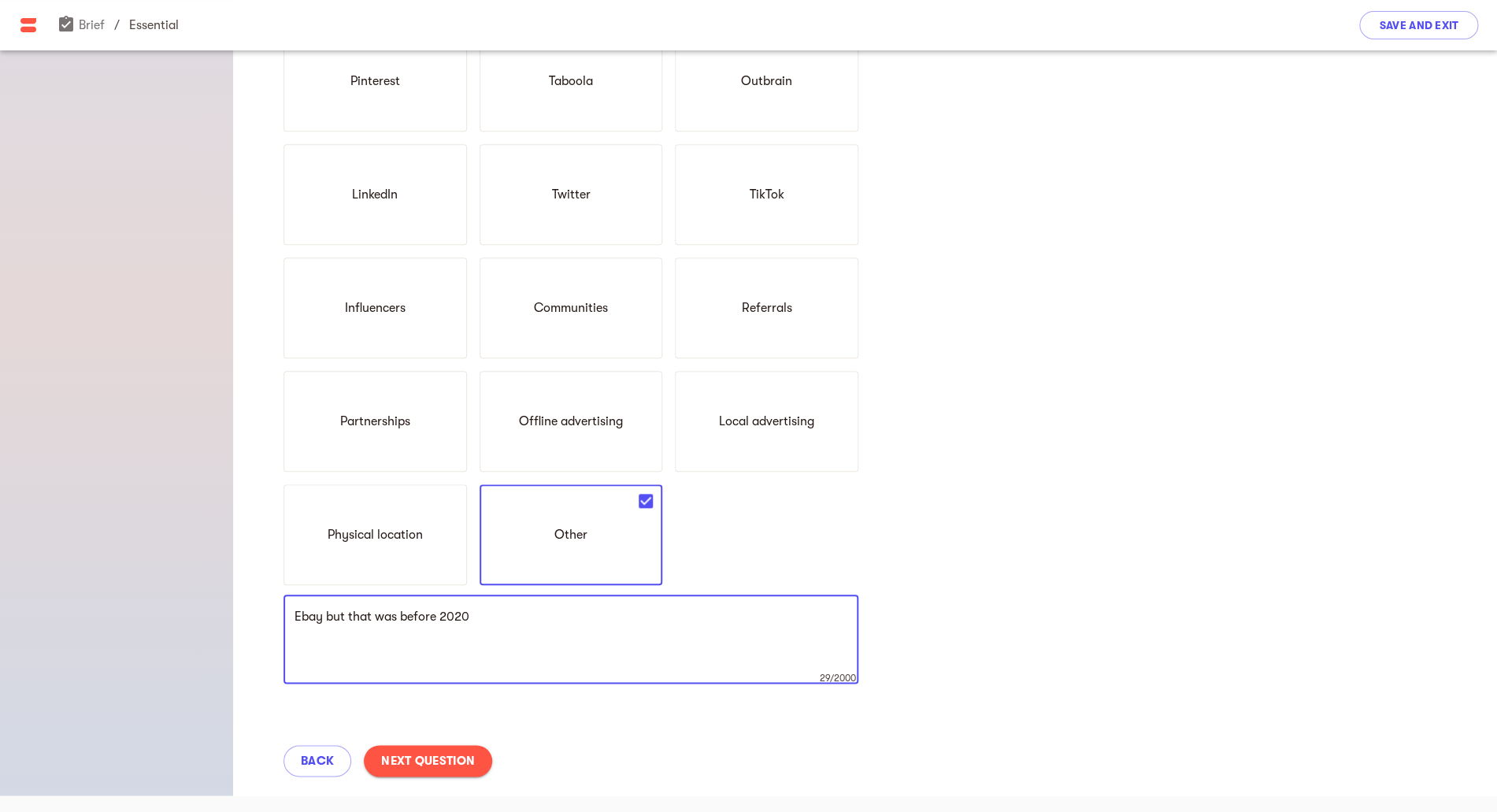
scroll to position [523, 0]
type textarea "Ebay but that was before 2020"
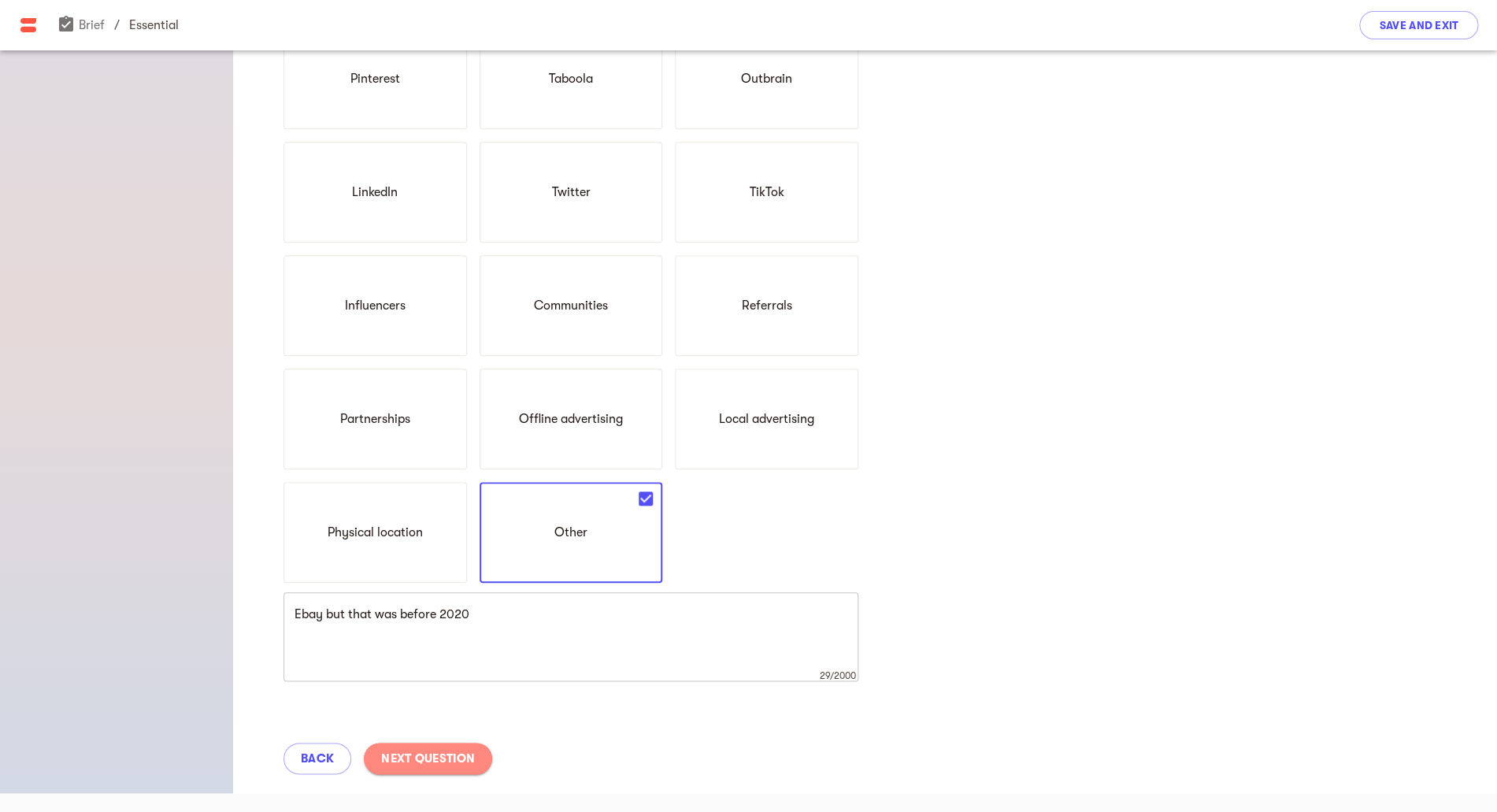
click at [452, 760] on span "Next Question" at bounding box center [428, 757] width 94 height 19
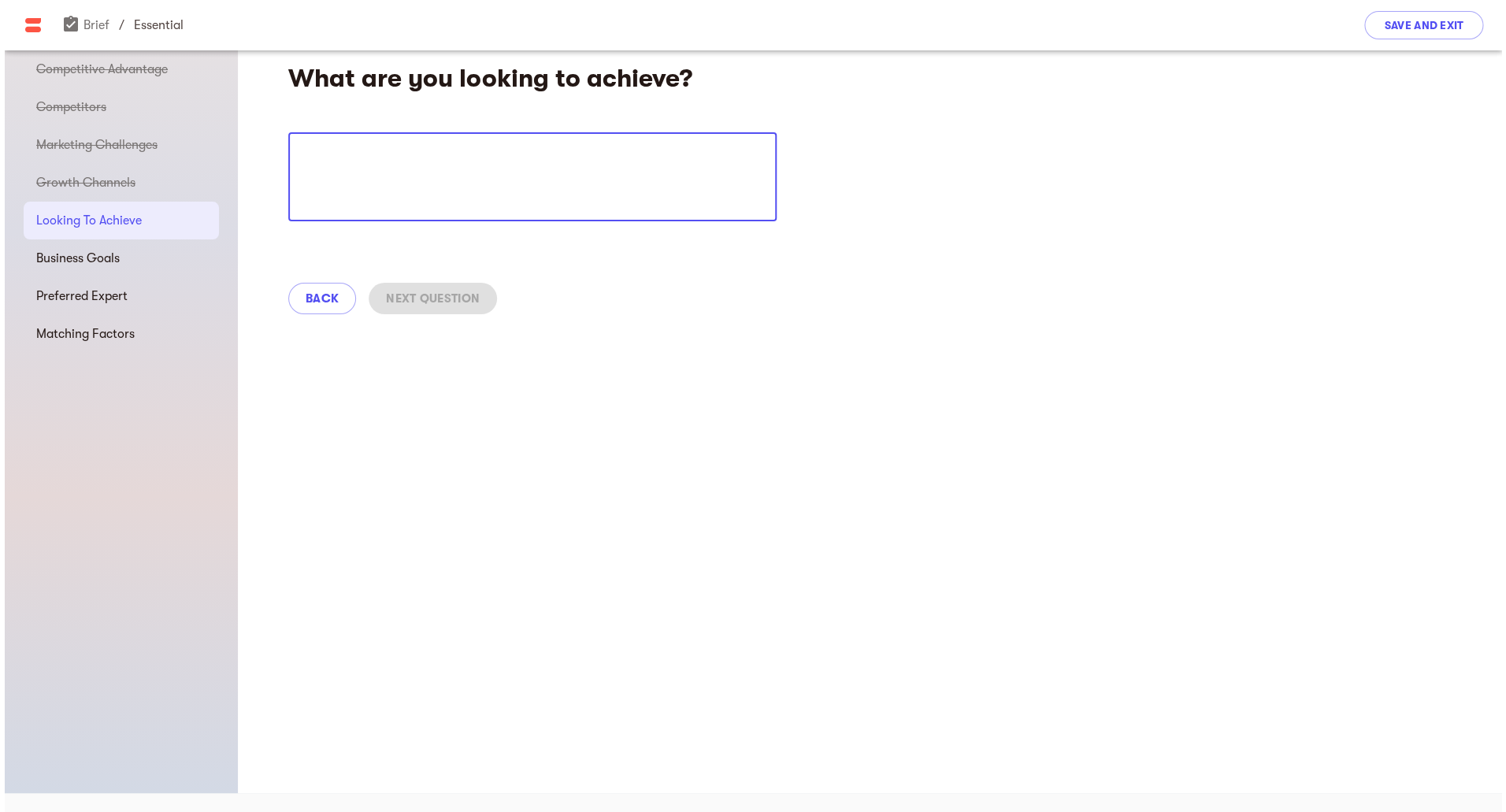
scroll to position [19, 0]
click at [443, 184] on textarea at bounding box center [527, 178] width 466 height 60
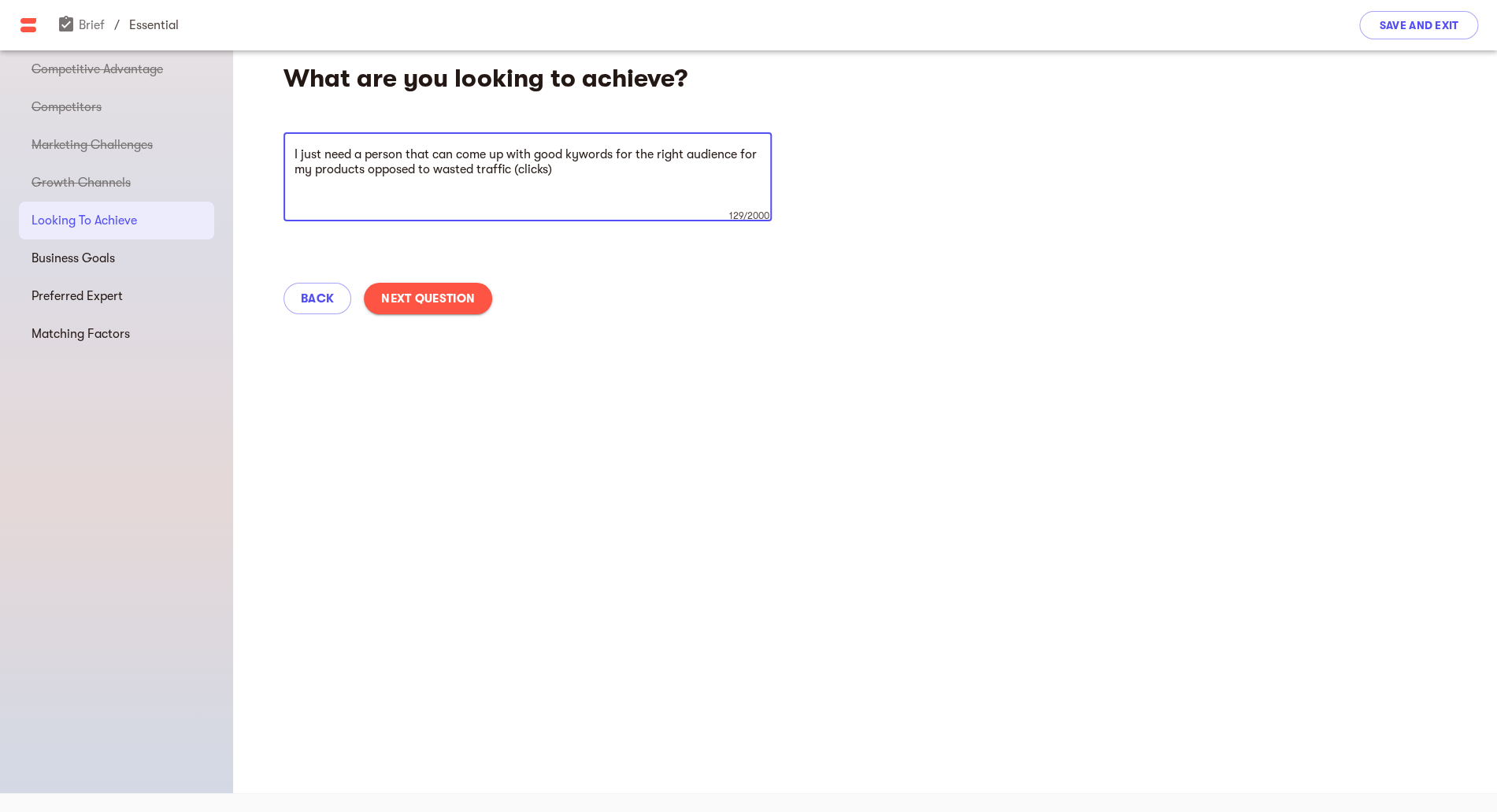
click at [579, 152] on textarea "I just need a person that can come up with good kywords for the right audience …" at bounding box center [527, 178] width 466 height 60
type textarea "I just need a person that can come up with good keywords for the right audience…"
click at [457, 293] on span "Next Question" at bounding box center [428, 298] width 94 height 19
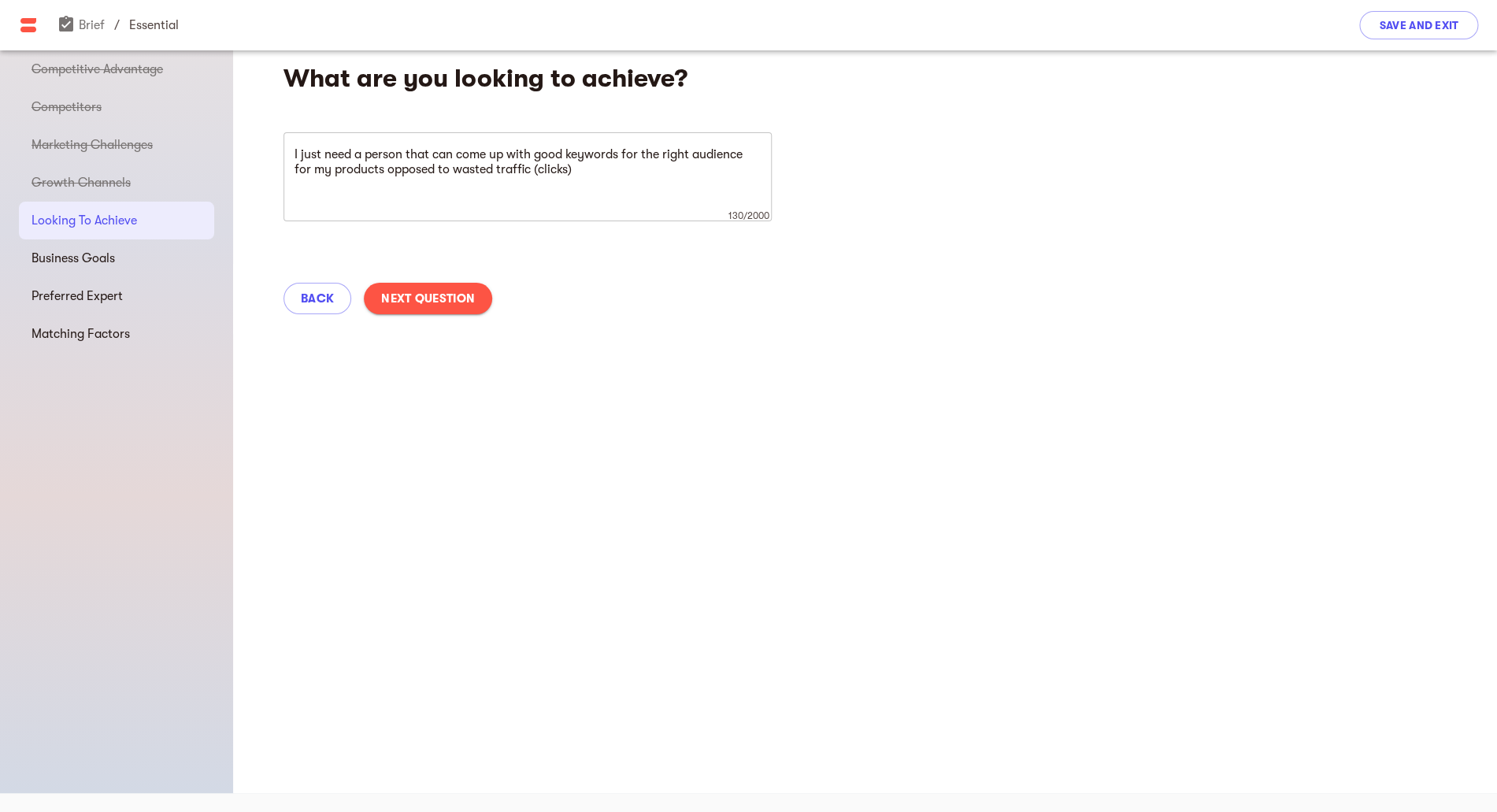
click at [436, 303] on span "Next Question" at bounding box center [428, 298] width 94 height 19
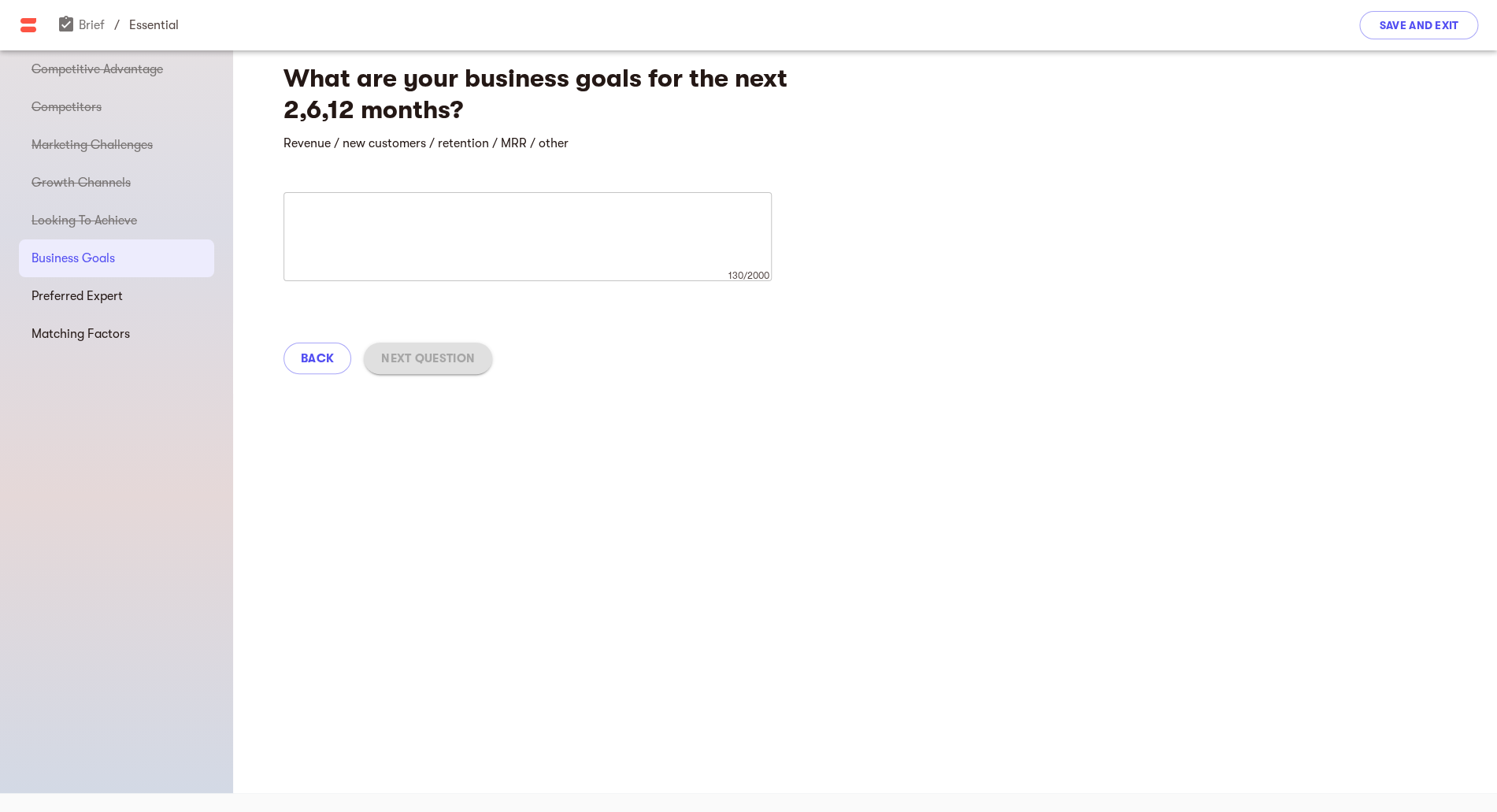
click at [436, 303] on div "What are your business goals for the next 2,6,12 months? Revenue / new customer…" at bounding box center [865, 213] width 1264 height 363
click at [469, 230] on textarea at bounding box center [527, 237] width 466 height 60
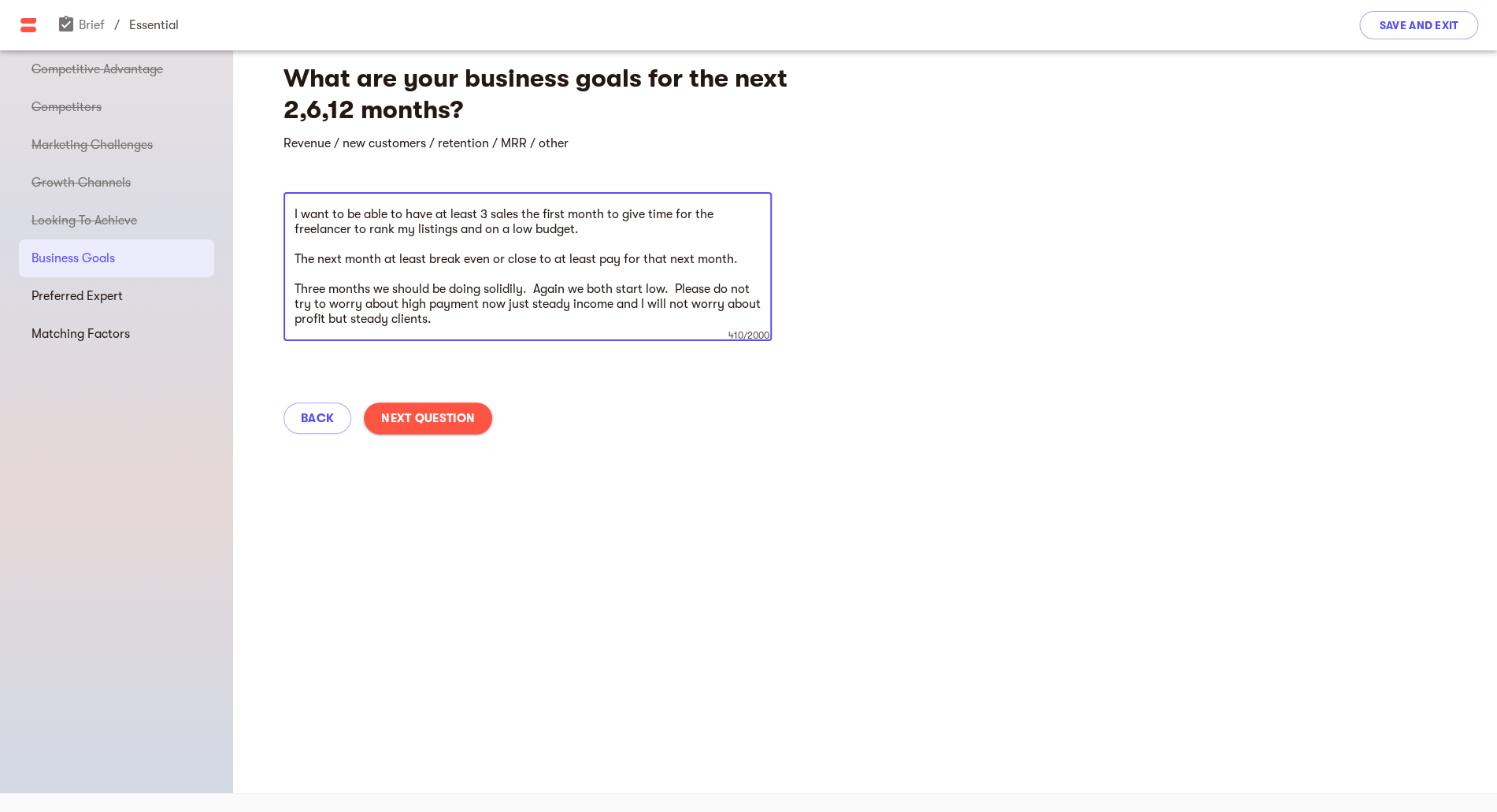
type textarea "I want to be able to have at least 3 sales the first month to give time for the…"
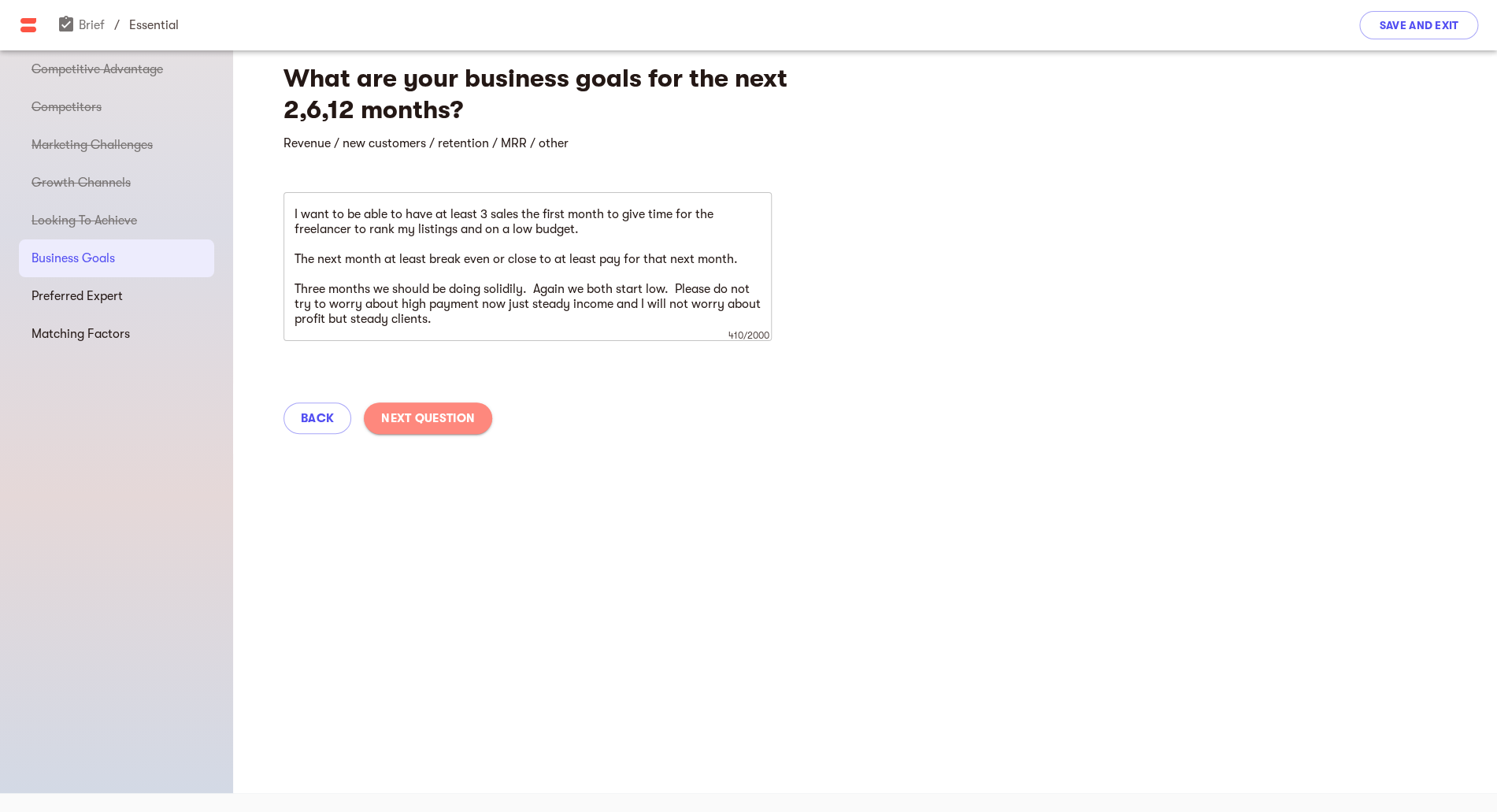
click at [408, 421] on span "Next Question" at bounding box center [428, 418] width 94 height 19
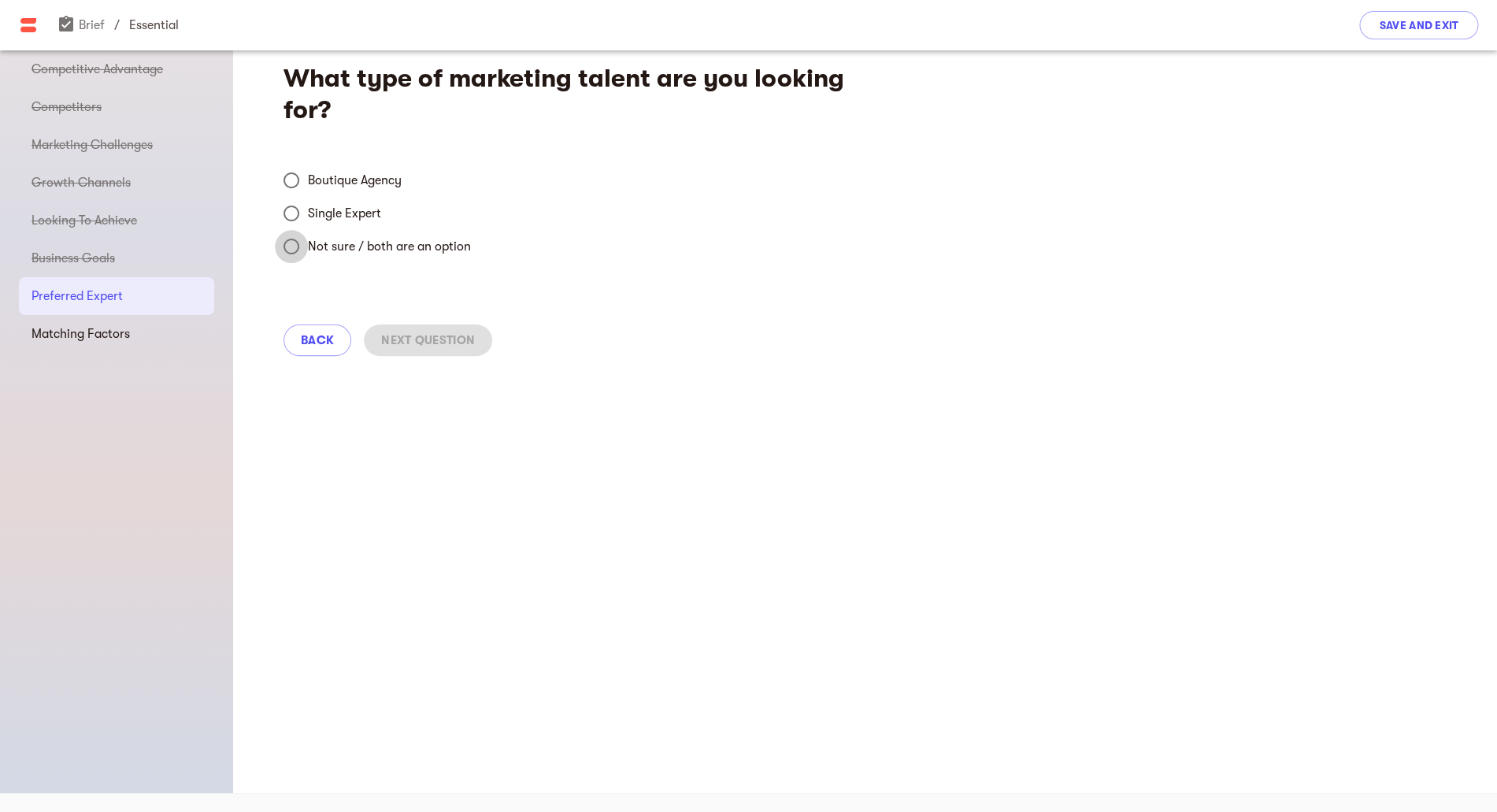
click at [295, 250] on input "Not sure / both are an option" at bounding box center [291, 247] width 33 height 33
radio input "true"
click at [428, 337] on span "Next Question" at bounding box center [428, 340] width 94 height 19
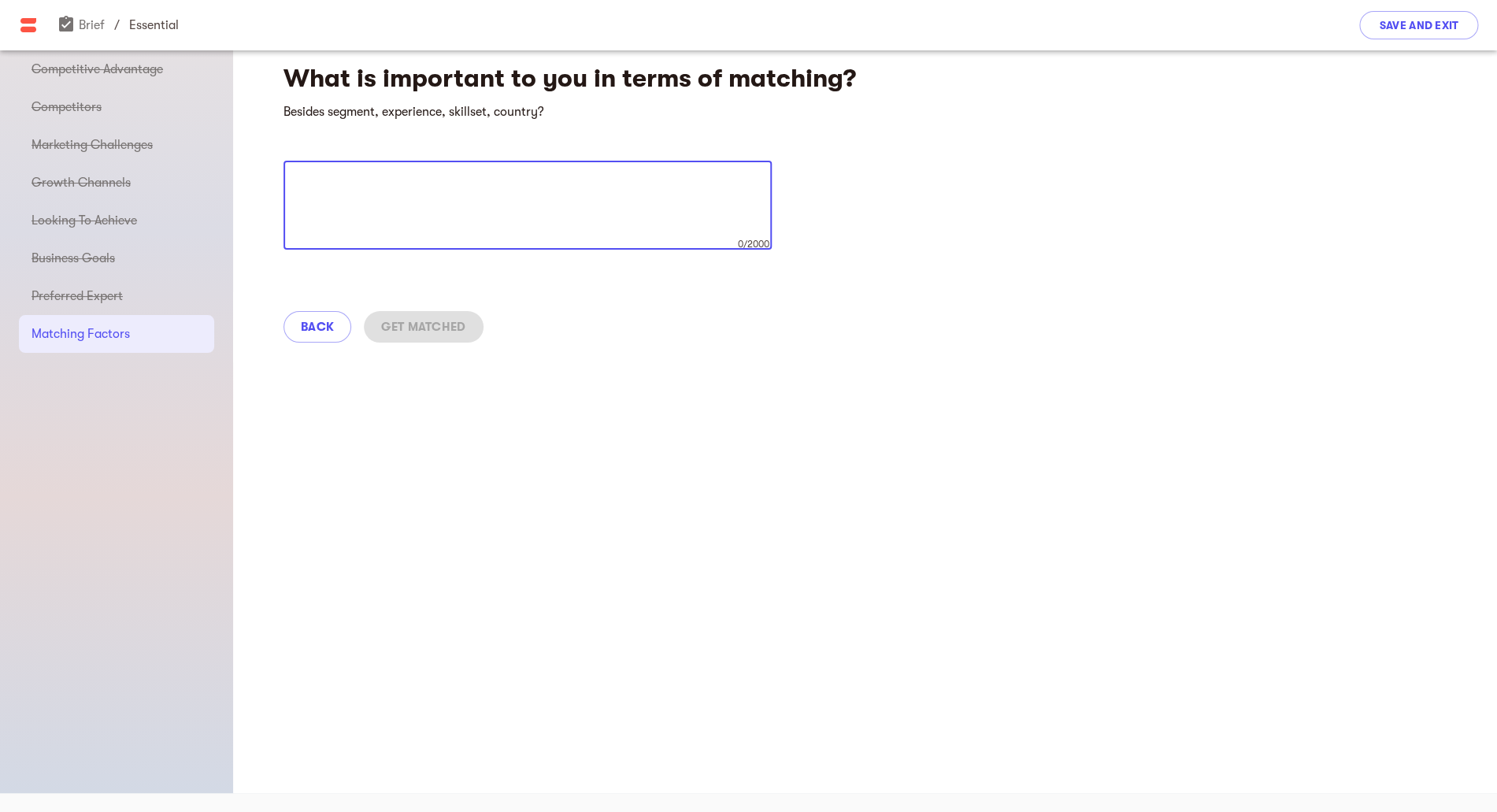
type textarea "C"
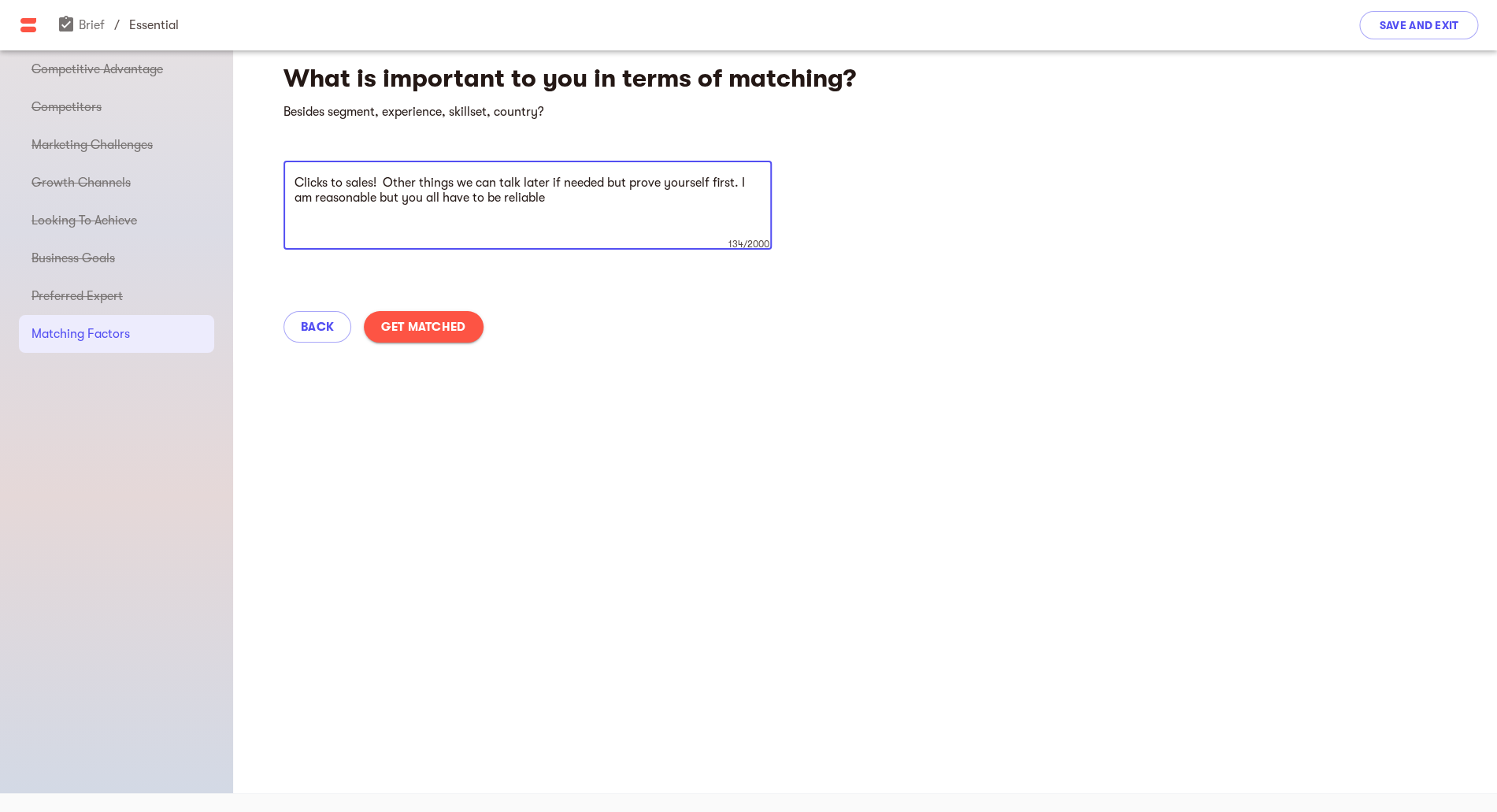
type textarea "Clicks to sales! Other things we can talk later if needed but prove yourself fi…"
click at [413, 329] on span "Get Matched" at bounding box center [423, 327] width 85 height 19
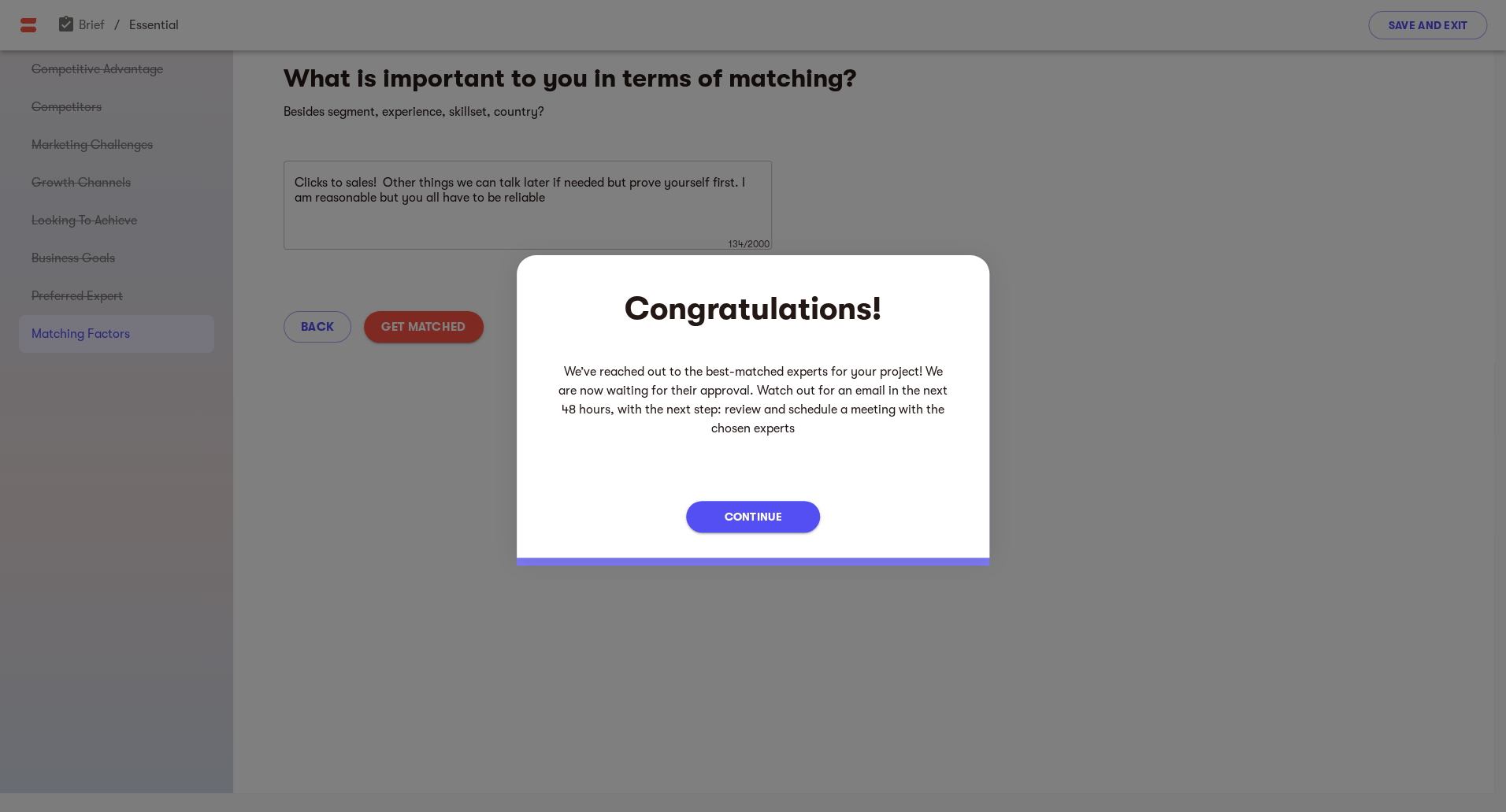
click at [775, 515] on span "Continue" at bounding box center [752, 516] width 57 height 19
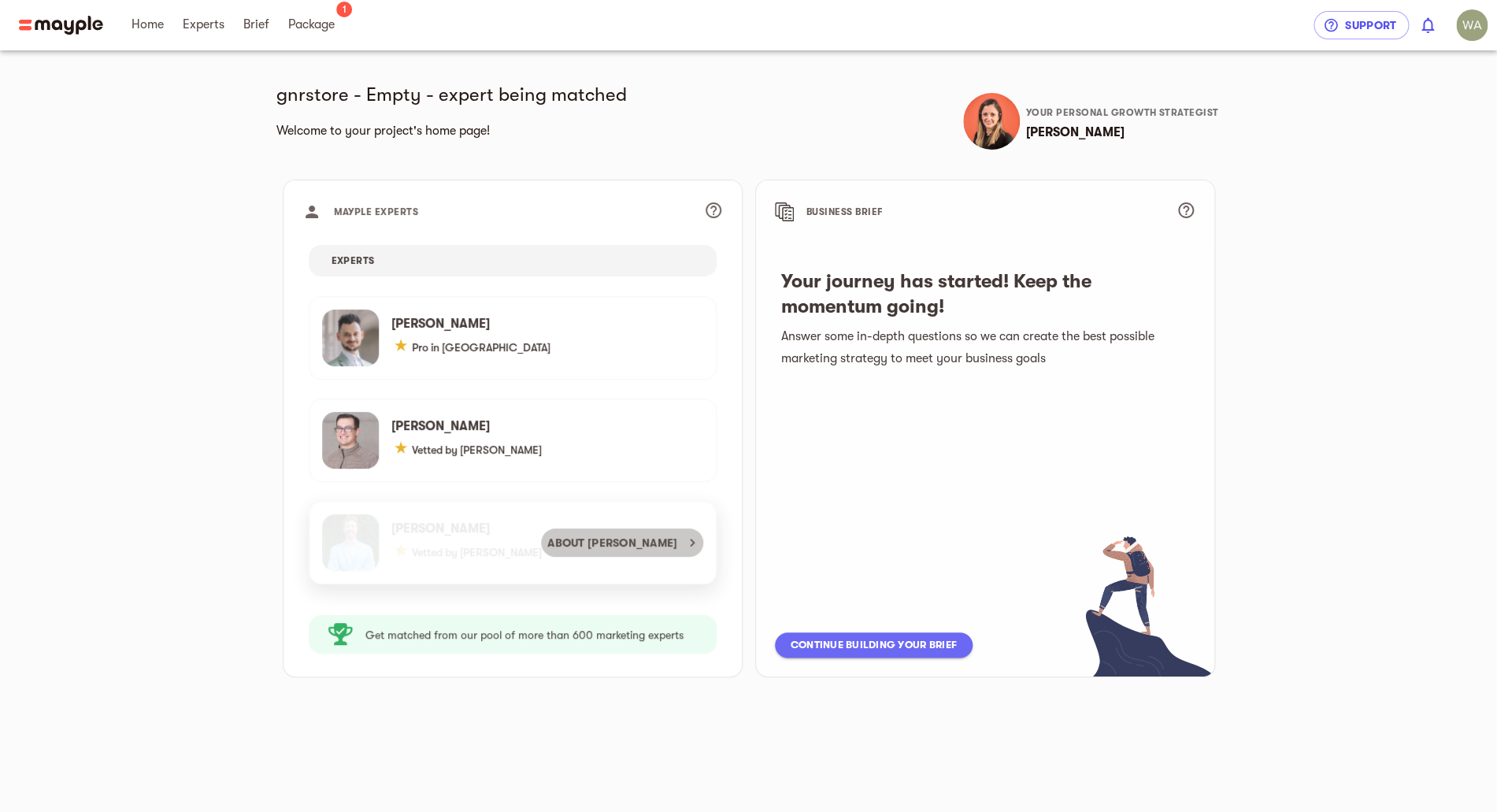
click at [677, 541] on span "About [PERSON_NAME]" at bounding box center [621, 542] width 148 height 19
